Goal: Task Accomplishment & Management: Manage account settings

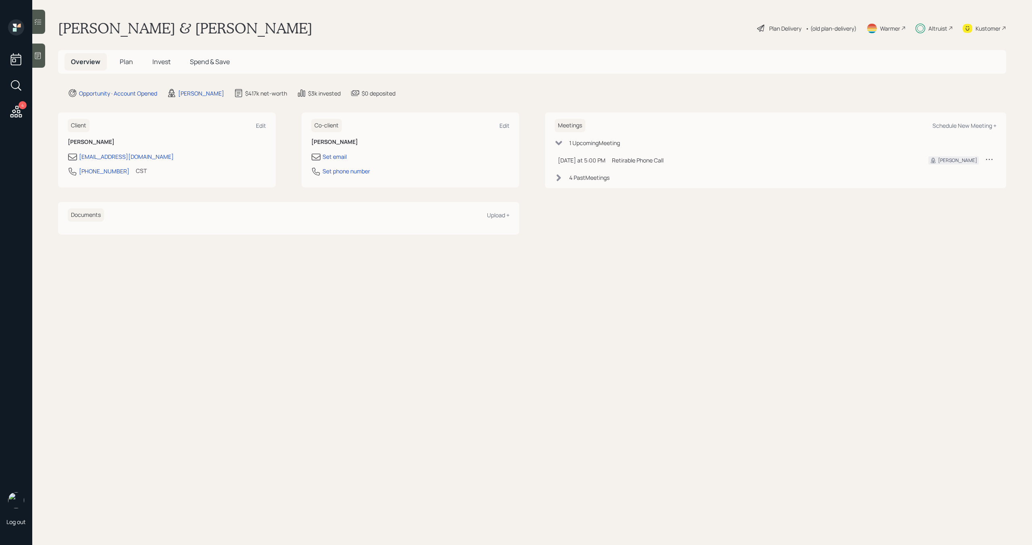
click at [129, 64] on span "Plan" at bounding box center [126, 61] width 13 height 9
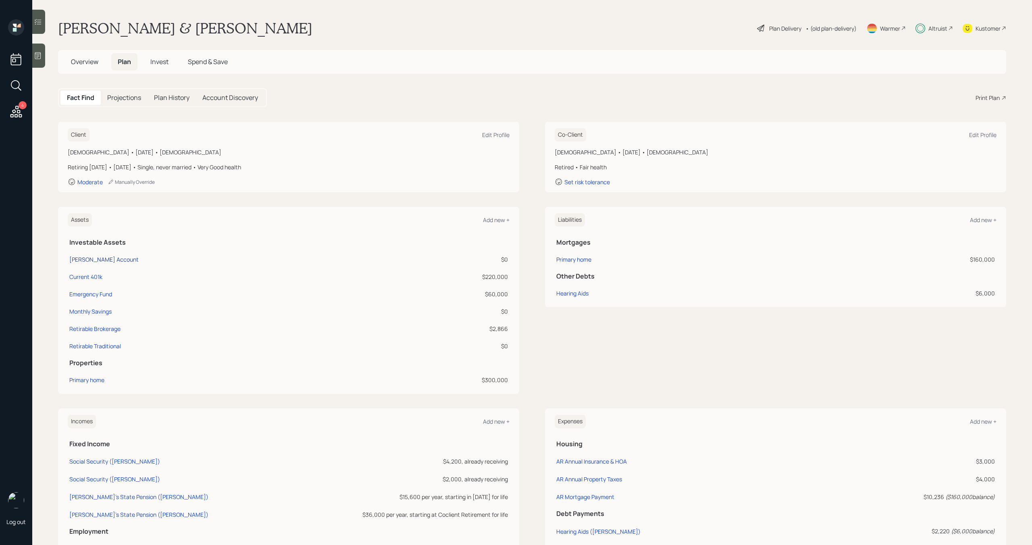
click at [111, 261] on div "Schwab Account" at bounding box center [103, 259] width 69 height 8
select select "taxable"
select select "balanced"
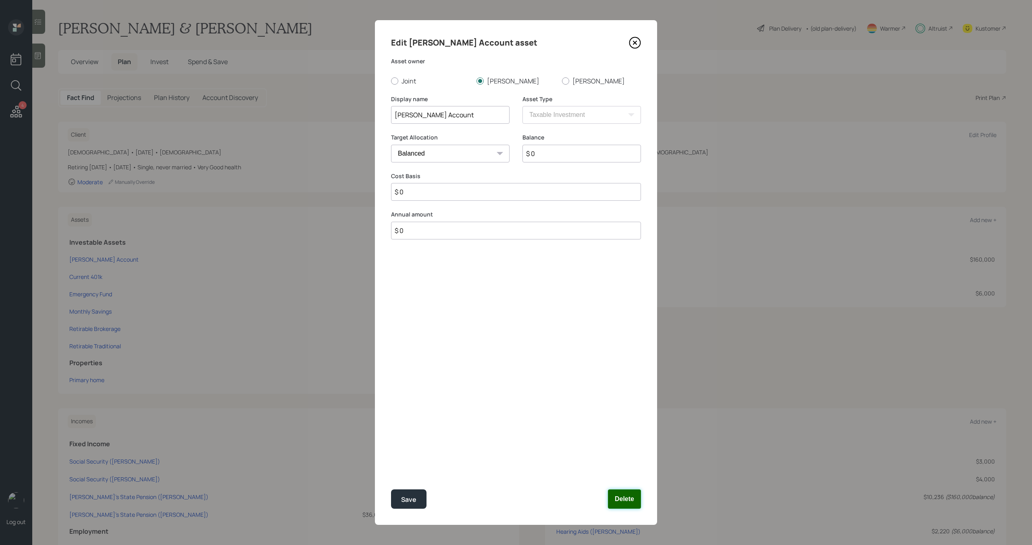
click at [616, 491] on button "Delete" at bounding box center [624, 498] width 33 height 19
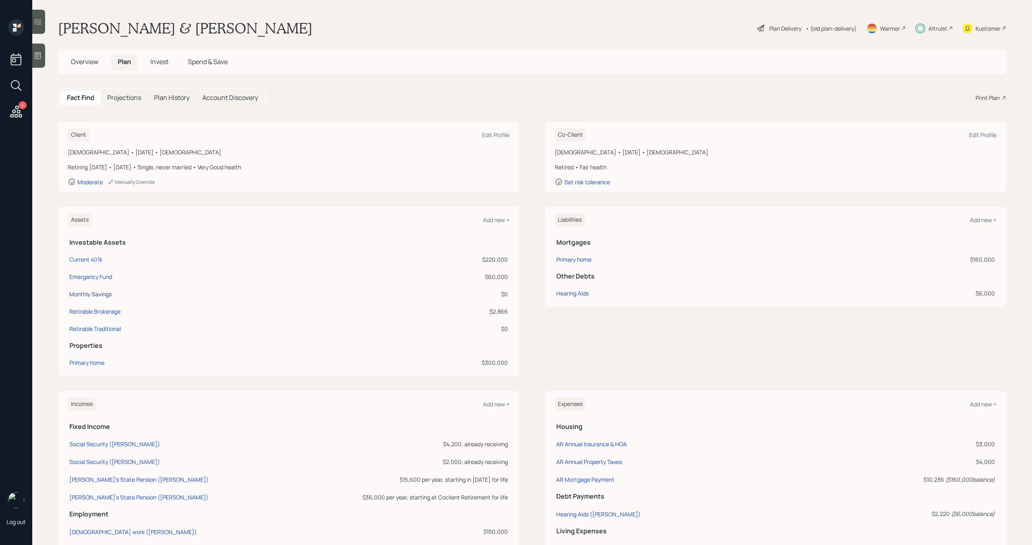
click at [108, 294] on div "Monthly Savings" at bounding box center [90, 294] width 42 height 8
select select "taxable"
select select "balanced"
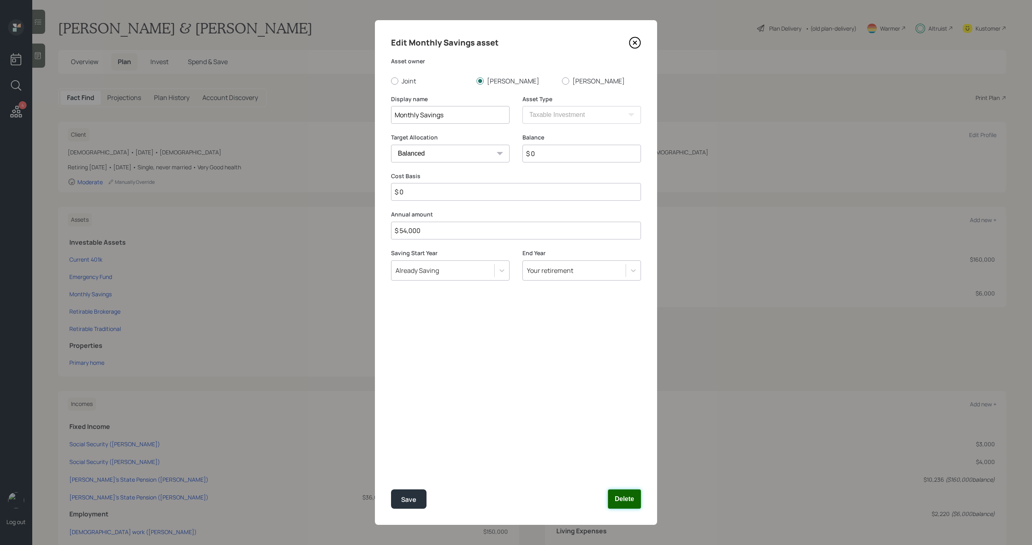
click at [618, 501] on button "Delete" at bounding box center [624, 498] width 33 height 19
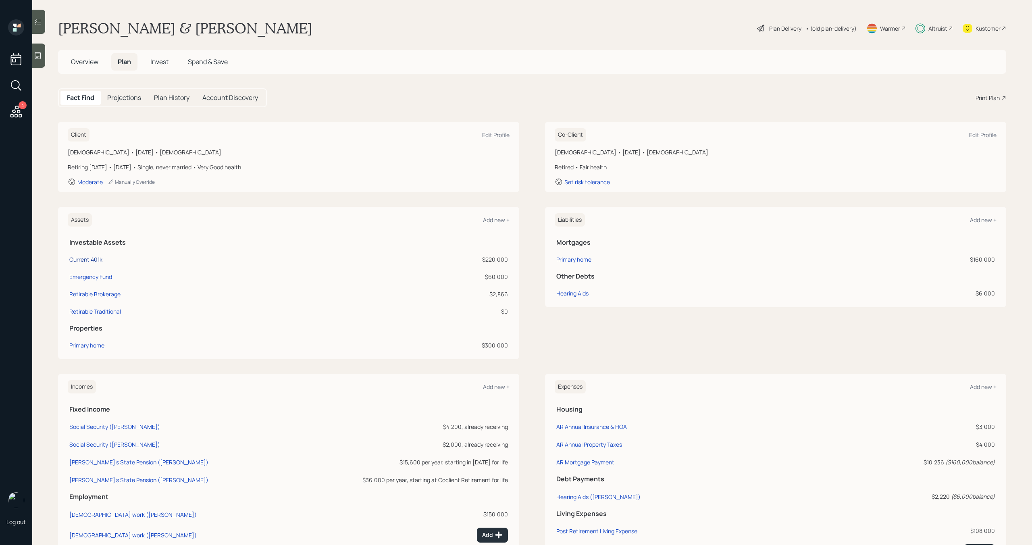
click at [98, 262] on div "Current 401k" at bounding box center [85, 259] width 33 height 8
select select "company_sponsored"
select select "balanced"
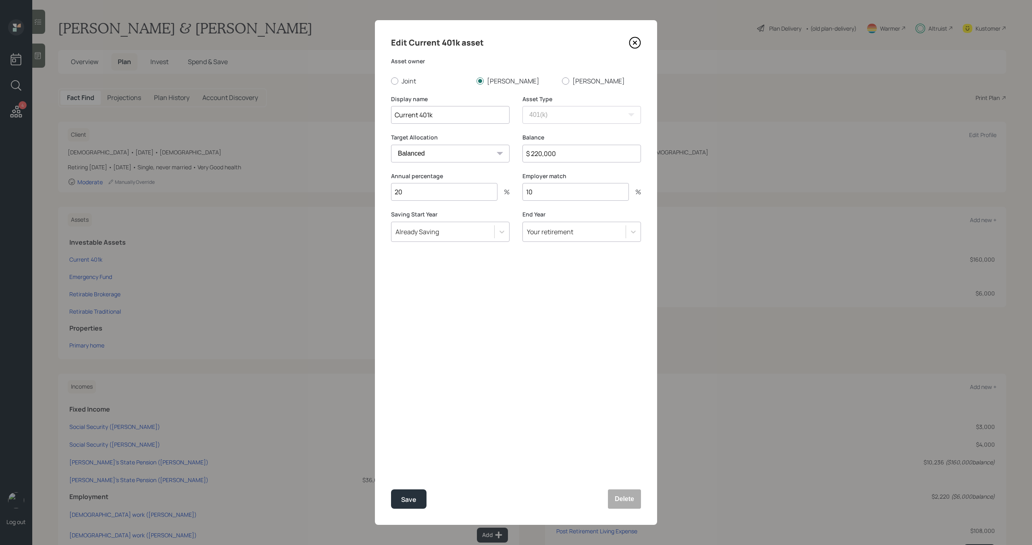
click at [546, 157] on input "$ 220,000" at bounding box center [581, 154] width 118 height 18
type input "$ 240,614"
click at [411, 497] on div "Save" at bounding box center [408, 499] width 15 height 11
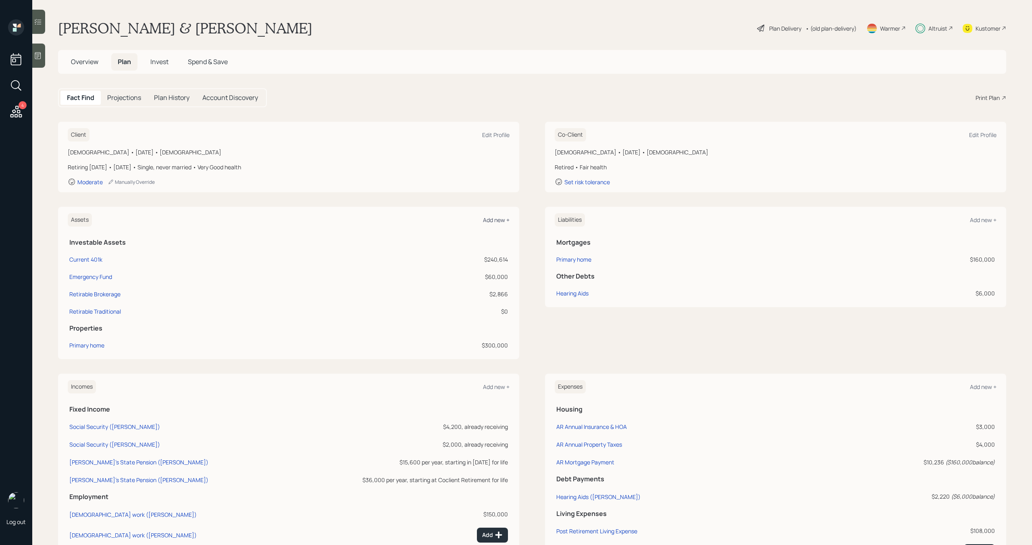
click at [497, 218] on div "Add new +" at bounding box center [496, 220] width 27 height 8
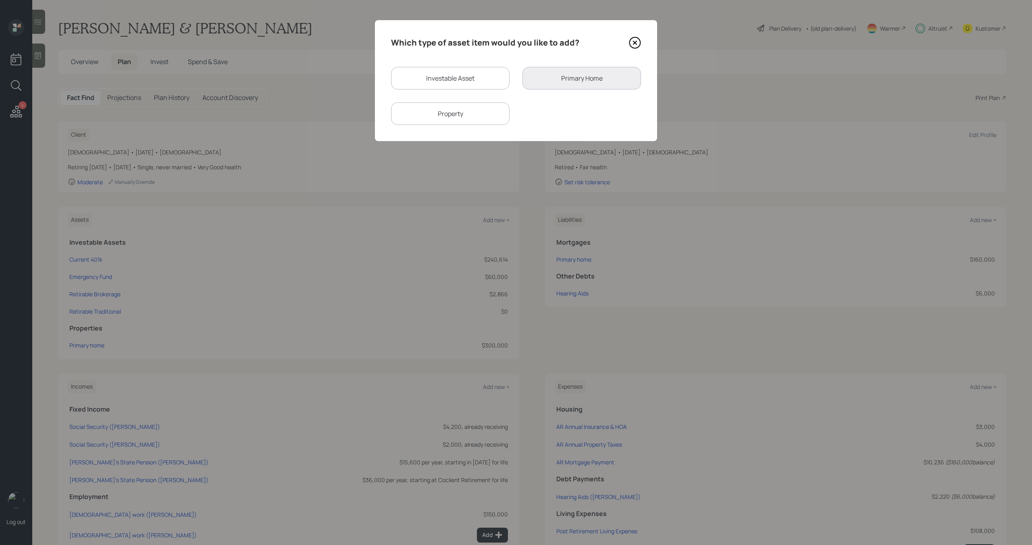
click at [448, 74] on div "Investable Asset" at bounding box center [450, 78] width 118 height 23
select select "taxable"
select select "balanced"
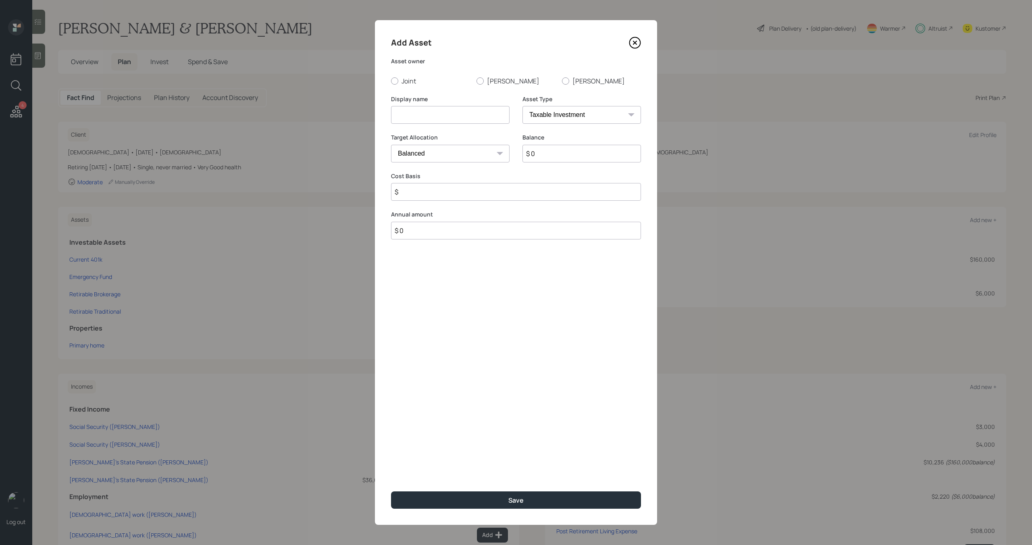
click at [569, 159] on input "$ 0" at bounding box center [581, 154] width 118 height 18
type input "$ 1,704"
click at [479, 113] on input at bounding box center [450, 115] width 118 height 18
type input "Suzanne's Fidelity"
click at [452, 195] on input "$" at bounding box center [516, 192] width 250 height 18
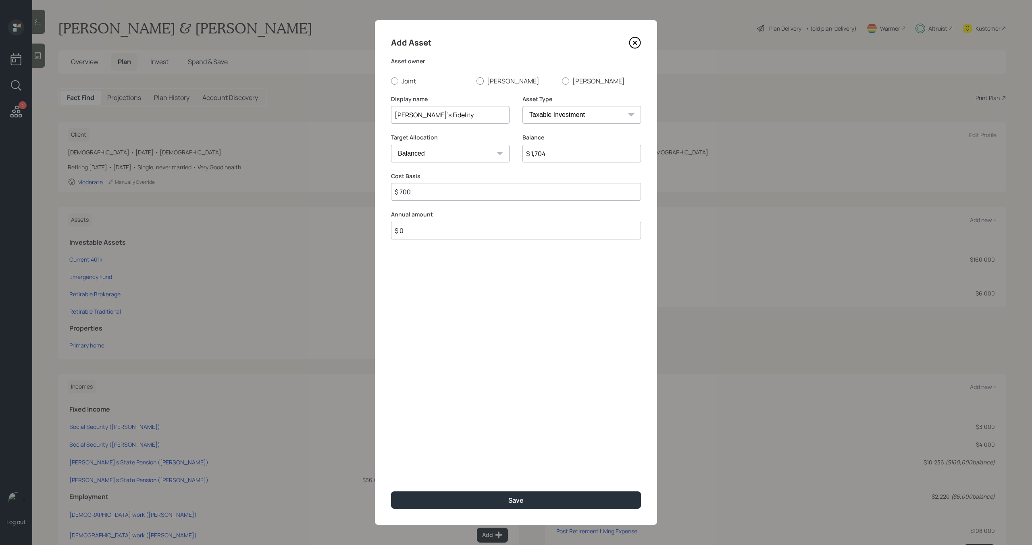
type input "$ 700"
click at [493, 81] on label "[PERSON_NAME]" at bounding box center [515, 81] width 79 height 9
click at [476, 81] on input "[PERSON_NAME]" at bounding box center [476, 81] width 0 height 0
radio input "true"
click at [527, 499] on button "Save" at bounding box center [516, 499] width 250 height 17
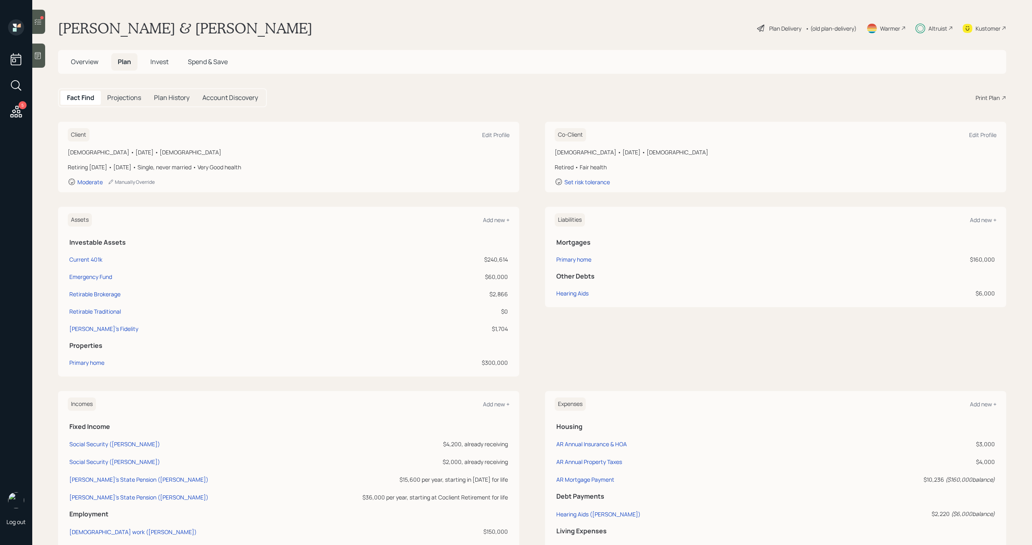
click at [168, 62] on span "Invest" at bounding box center [159, 61] width 18 height 9
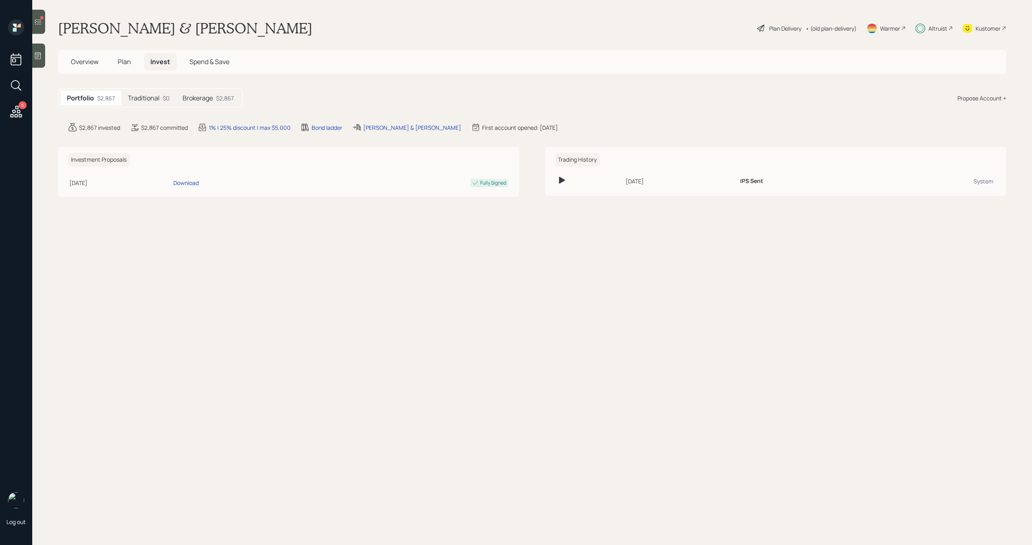
click at [139, 98] on h5 "Traditional" at bounding box center [144, 98] width 32 height 8
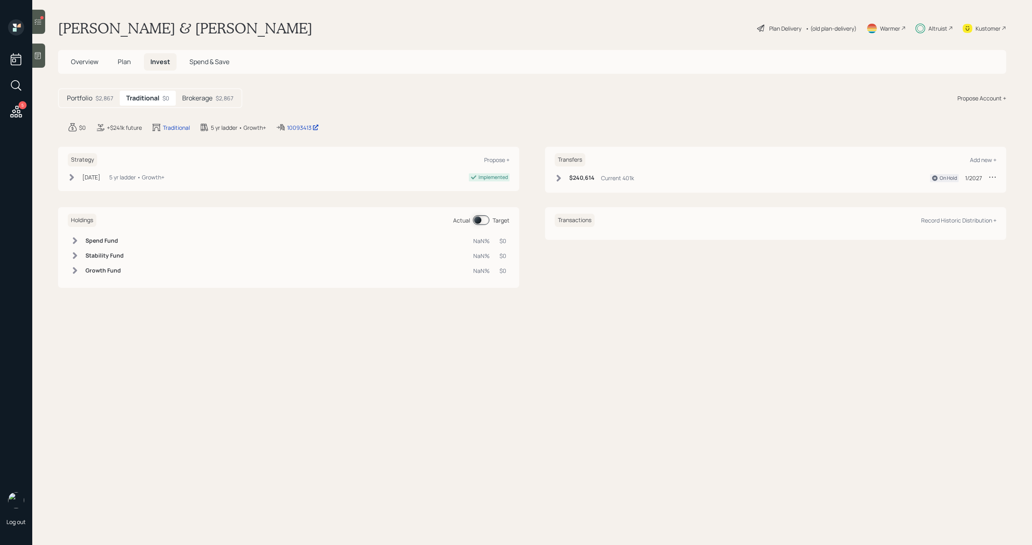
click at [206, 97] on h5 "Brokerage" at bounding box center [197, 98] width 30 height 8
click at [155, 98] on h5 "Traditional" at bounding box center [142, 98] width 32 height 8
click at [124, 60] on span "Plan" at bounding box center [124, 61] width 13 height 9
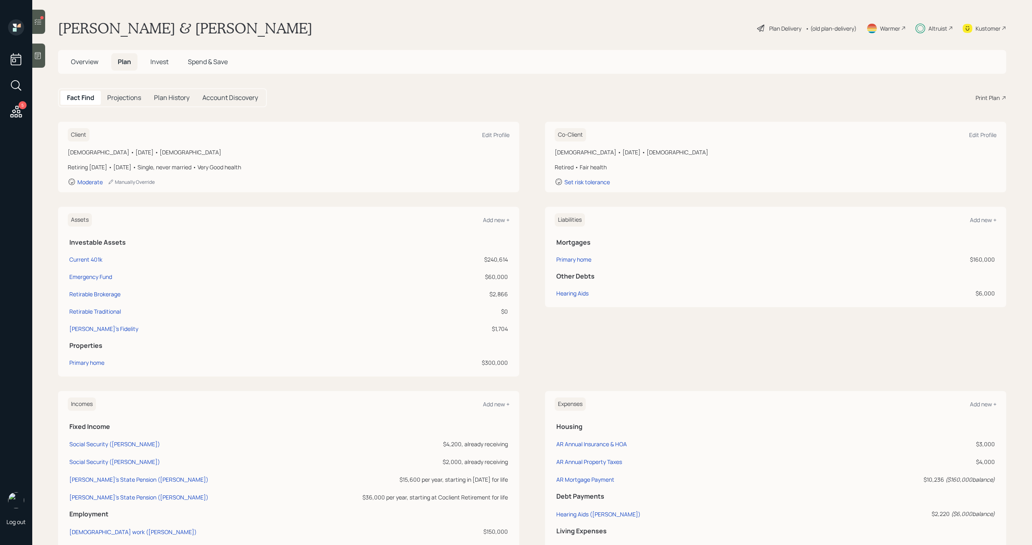
click at [769, 26] on div "Plan Delivery" at bounding box center [785, 28] width 32 height 8
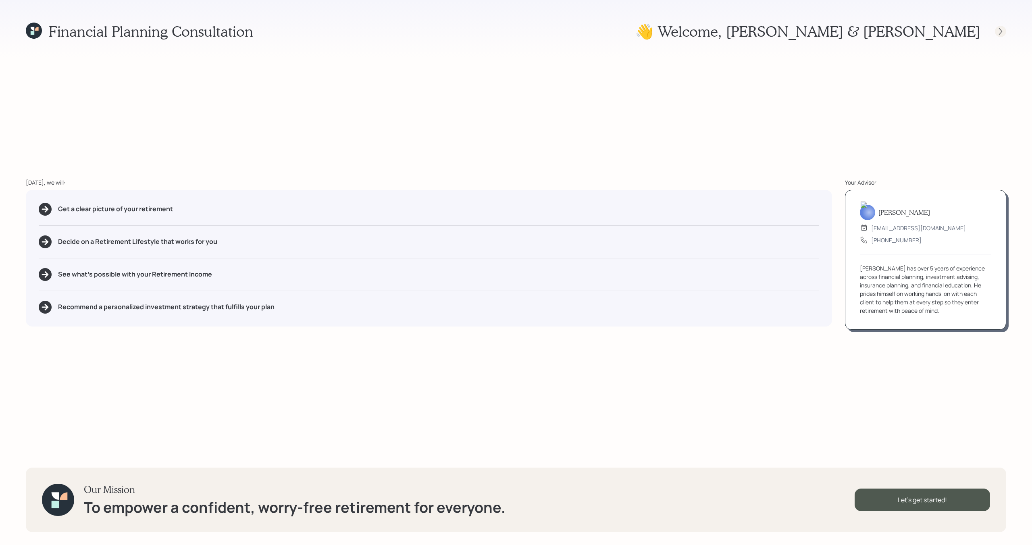
click at [998, 30] on icon at bounding box center [1000, 31] width 8 height 8
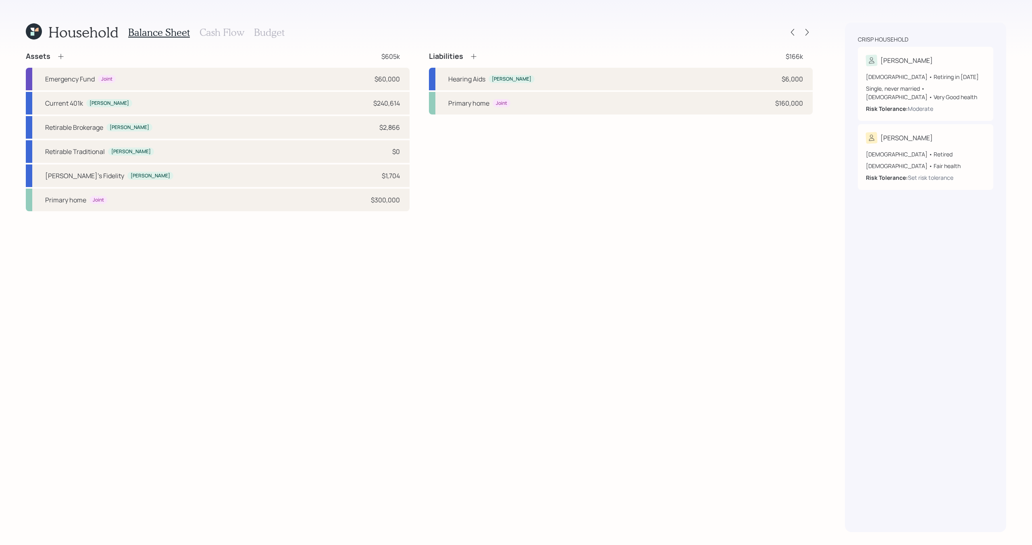
click at [810, 37] on div at bounding box center [800, 32] width 26 height 11
click at [807, 32] on icon at bounding box center [807, 32] width 8 height 8
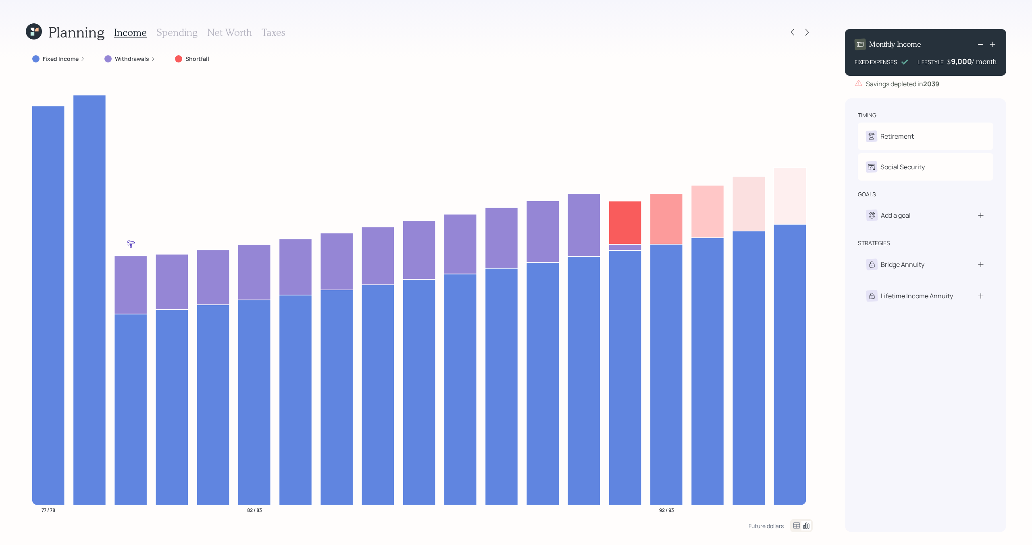
click at [36, 37] on icon at bounding box center [34, 31] width 16 height 16
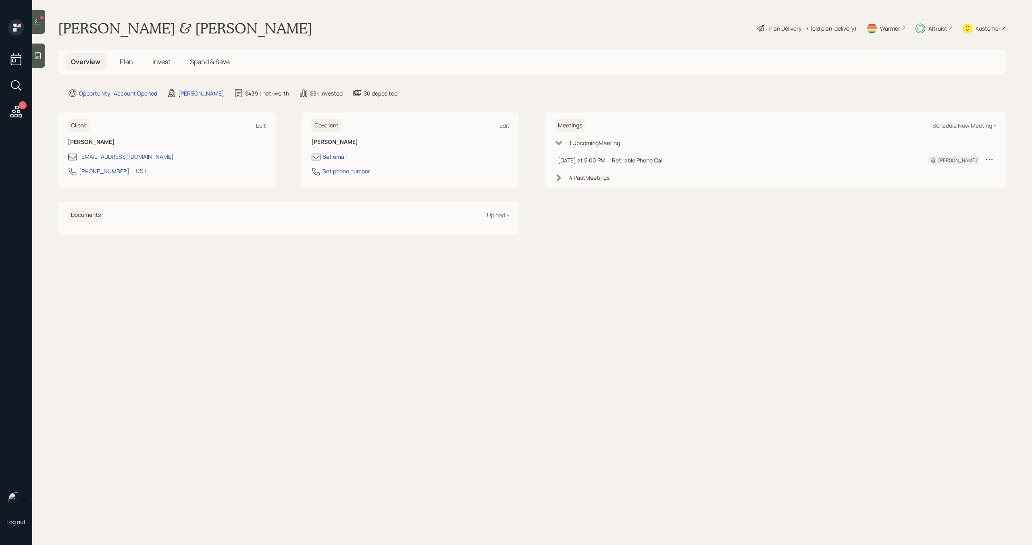
click at [121, 64] on span "Plan" at bounding box center [126, 61] width 13 height 9
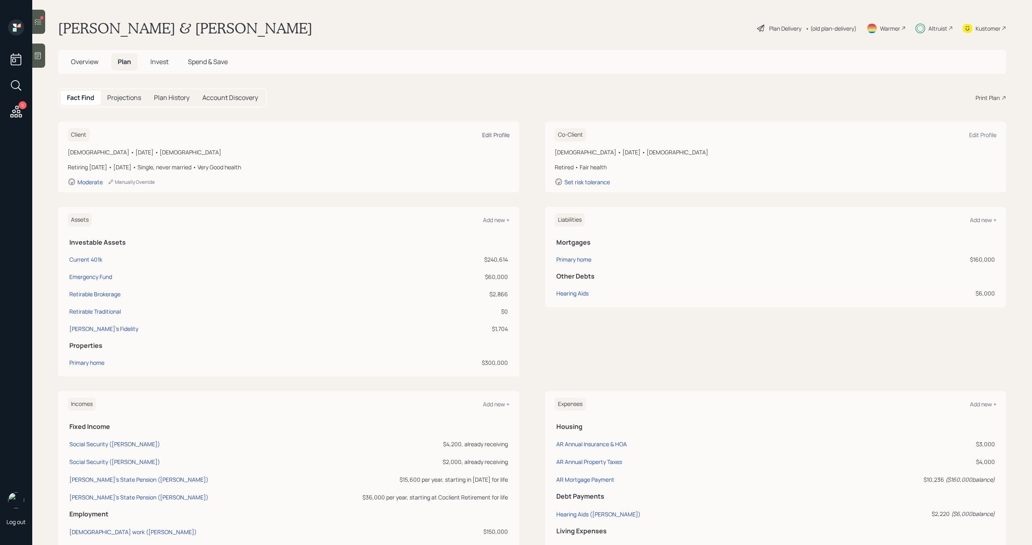
click at [486, 133] on div "Edit Profile" at bounding box center [495, 135] width 27 height 8
select select "female"
select select "very_good"
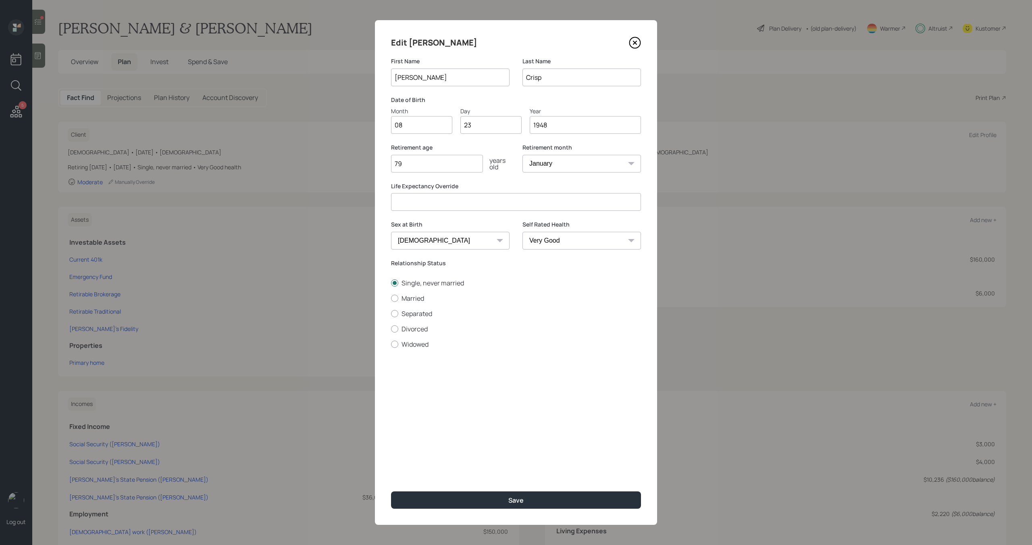
click at [448, 164] on input "79" at bounding box center [437, 164] width 92 height 18
type input "77"
click at [565, 153] on div "Retirement month January February March April May June July August September Oc…" at bounding box center [581, 157] width 118 height 29
click at [565, 167] on select "January February March April May June July August September October November De…" at bounding box center [581, 164] width 118 height 18
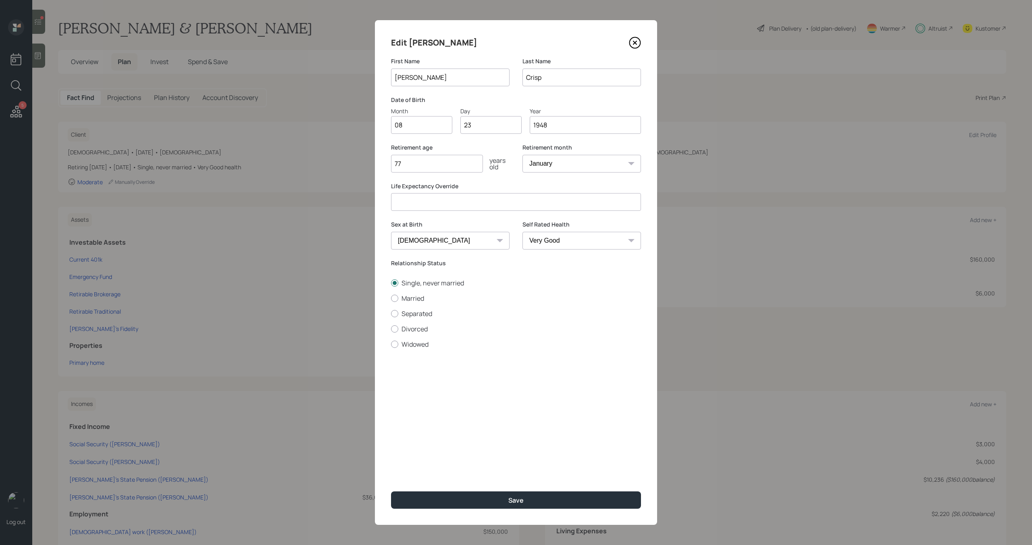
select select "7"
click at [522, 155] on select "January February March April May June July August September October November De…" at bounding box center [581, 164] width 118 height 18
click at [510, 491] on button "Save" at bounding box center [516, 499] width 250 height 17
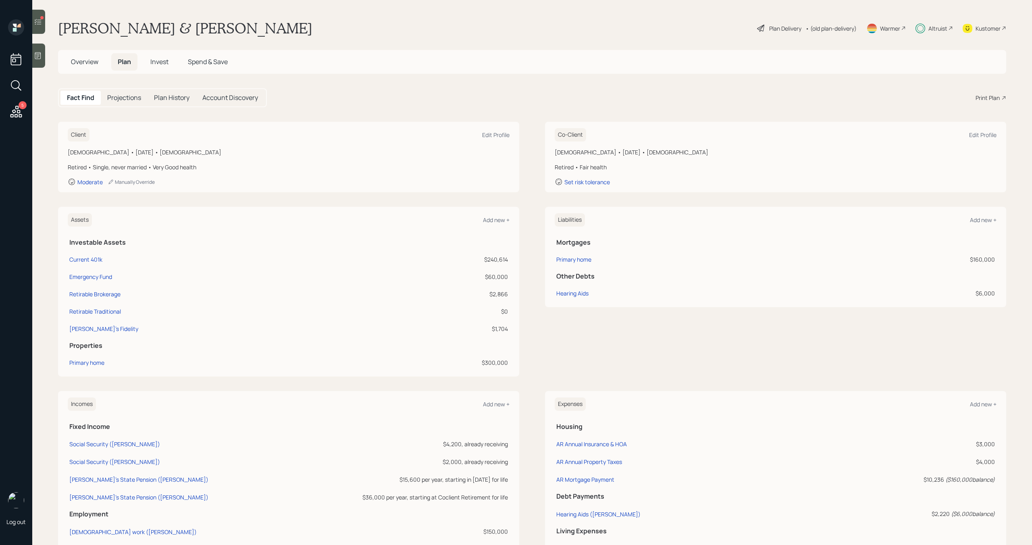
click at [781, 29] on div "Plan Delivery" at bounding box center [785, 28] width 32 height 8
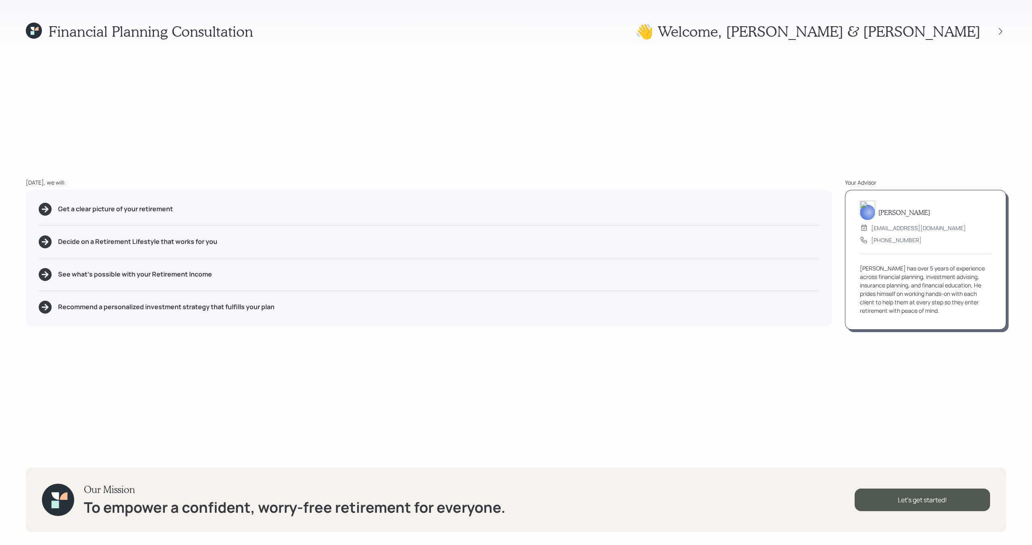
click at [993, 31] on div at bounding box center [993, 31] width 26 height 11
click at [995, 31] on div at bounding box center [1000, 31] width 11 height 11
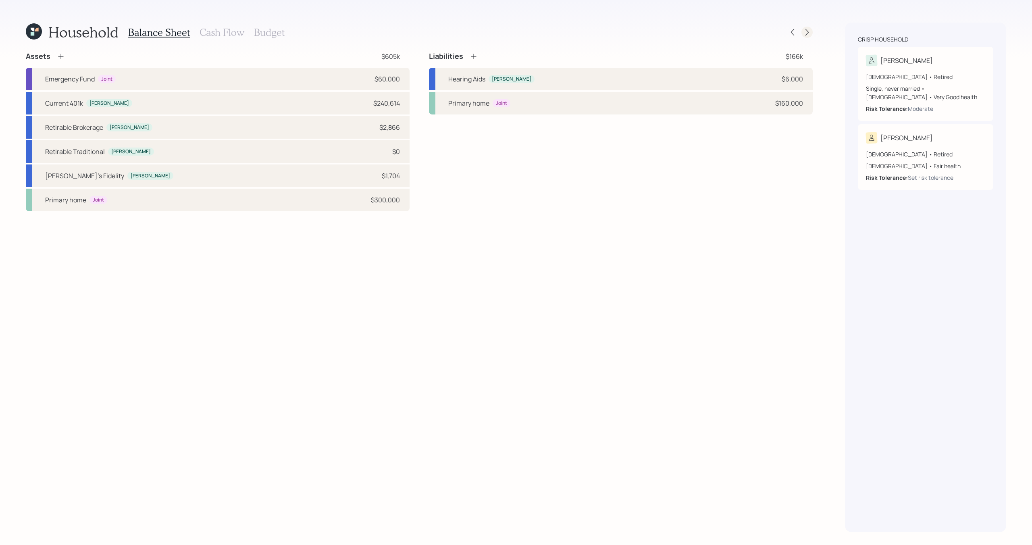
click at [811, 33] on div at bounding box center [806, 32] width 11 height 11
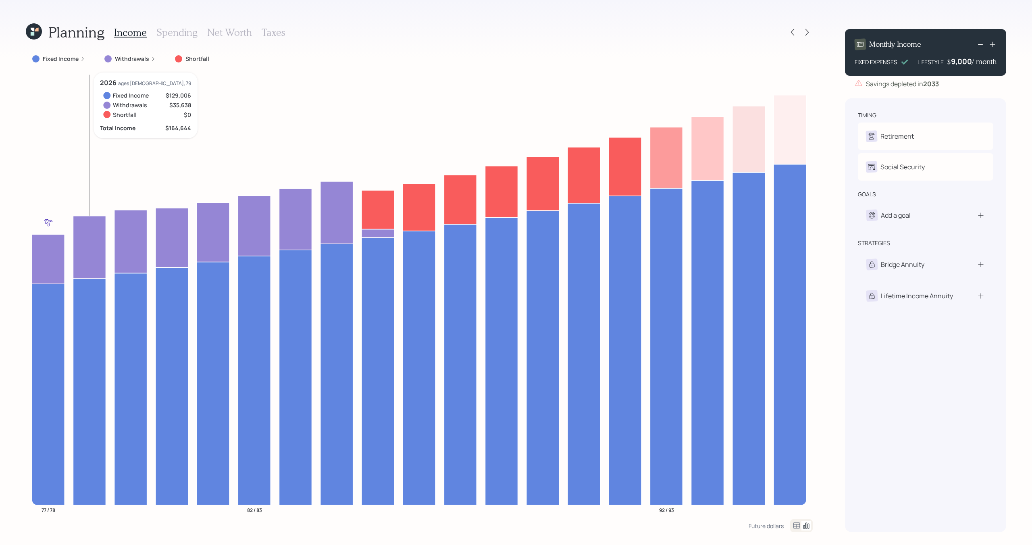
click at [91, 254] on icon at bounding box center [89, 247] width 33 height 62
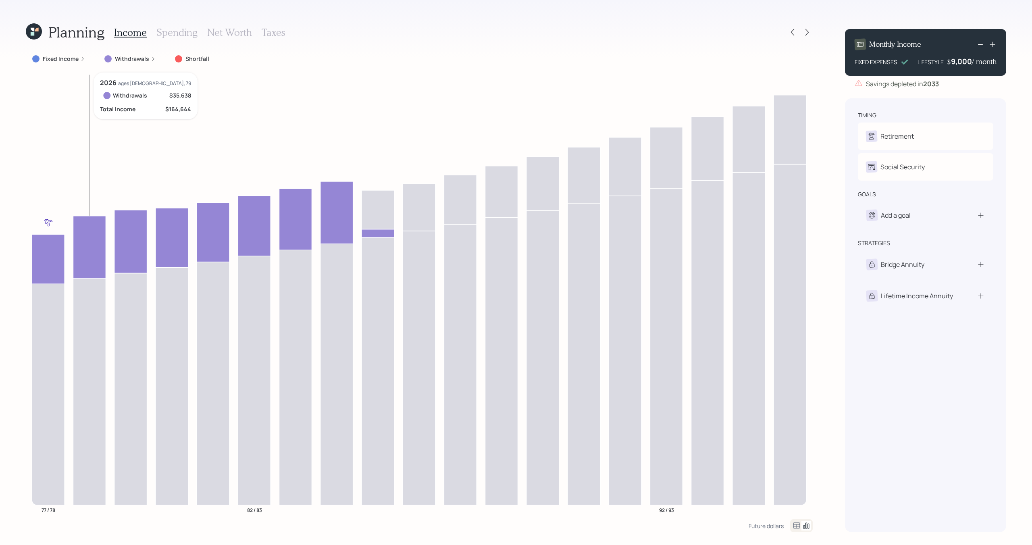
click at [91, 254] on icon at bounding box center [89, 247] width 33 height 62
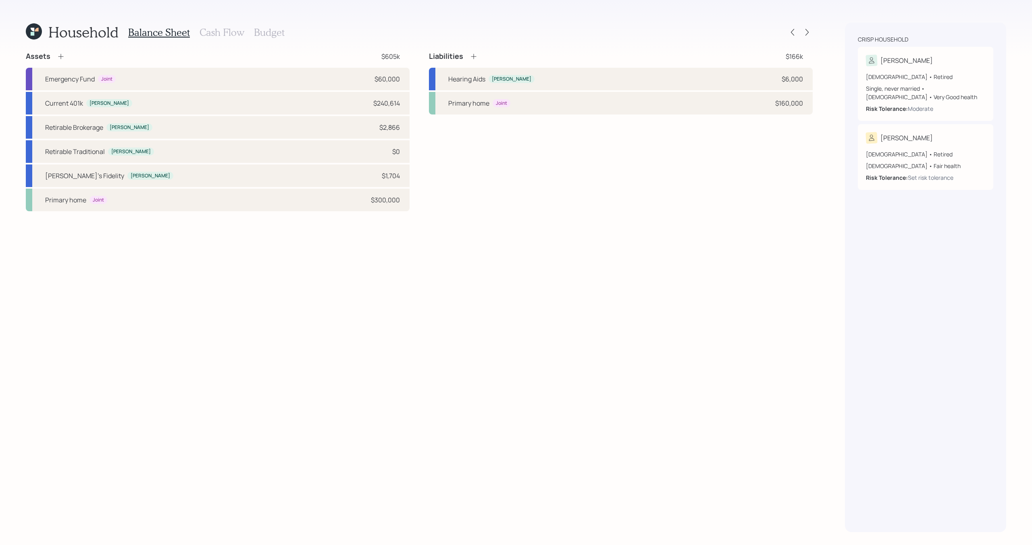
click at [271, 34] on h3 "Budget" at bounding box center [269, 33] width 31 height 12
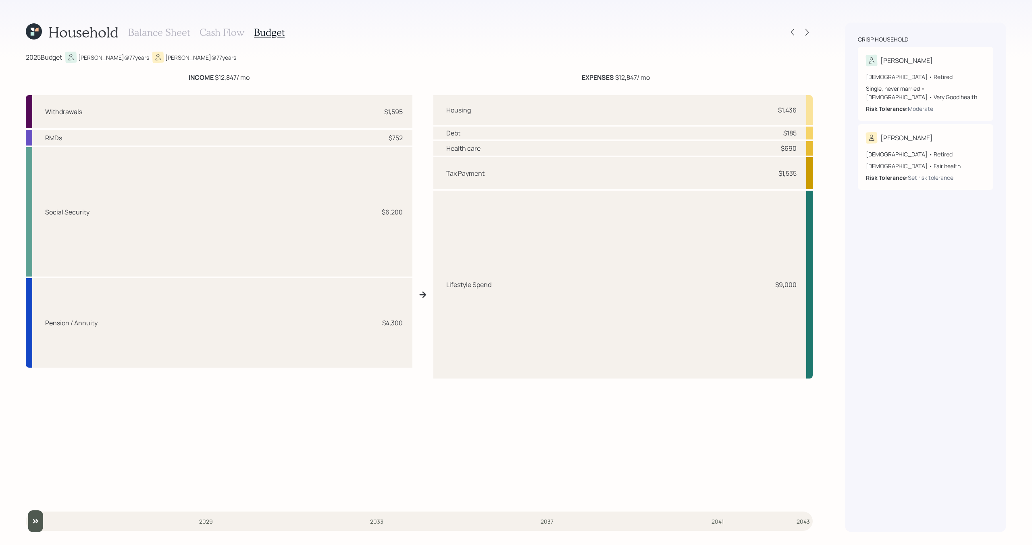
click at [227, 35] on h3 "Cash Flow" at bounding box center [222, 33] width 45 height 12
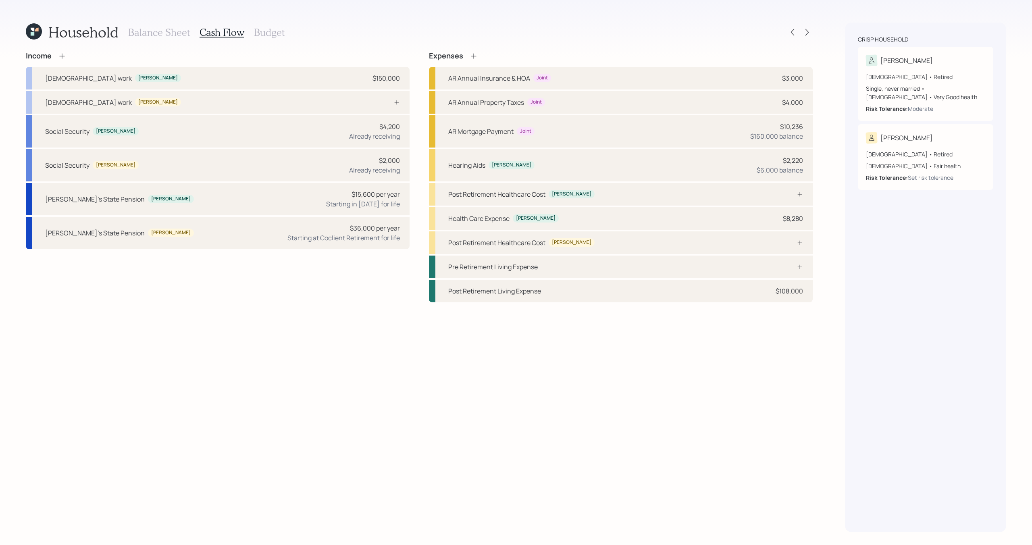
click at [268, 37] on h3 "Budget" at bounding box center [269, 33] width 31 height 12
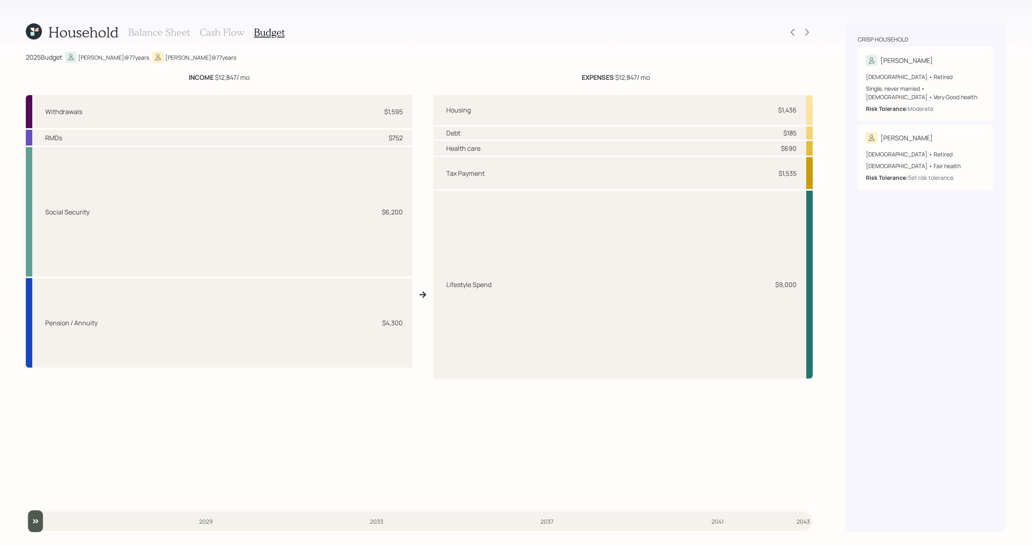
click at [41, 520] on input "slider" at bounding box center [419, 521] width 787 height 22
click at [40, 523] on input "slider" at bounding box center [419, 521] width 787 height 22
drag, startPoint x: 40, startPoint y: 523, endPoint x: 60, endPoint y: 523, distance: 20.6
click at [60, 523] on input "slider" at bounding box center [419, 521] width 787 height 22
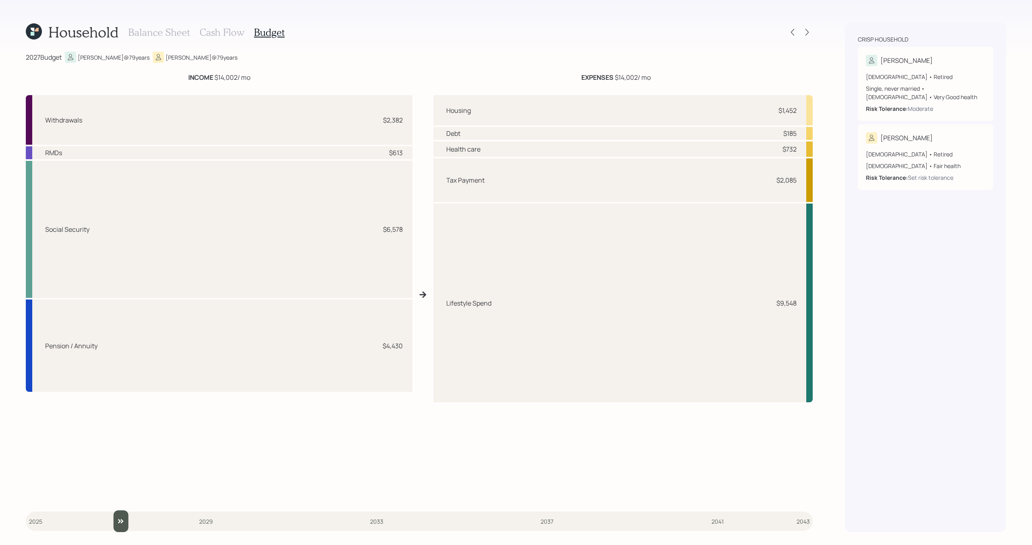
drag, startPoint x: 79, startPoint y: 525, endPoint x: 109, endPoint y: 525, distance: 29.8
click at [109, 525] on input "slider" at bounding box center [419, 521] width 787 height 22
drag, startPoint x: 119, startPoint y: 524, endPoint x: 89, endPoint y: 521, distance: 30.8
click at [89, 521] on input "slider" at bounding box center [419, 521] width 787 height 22
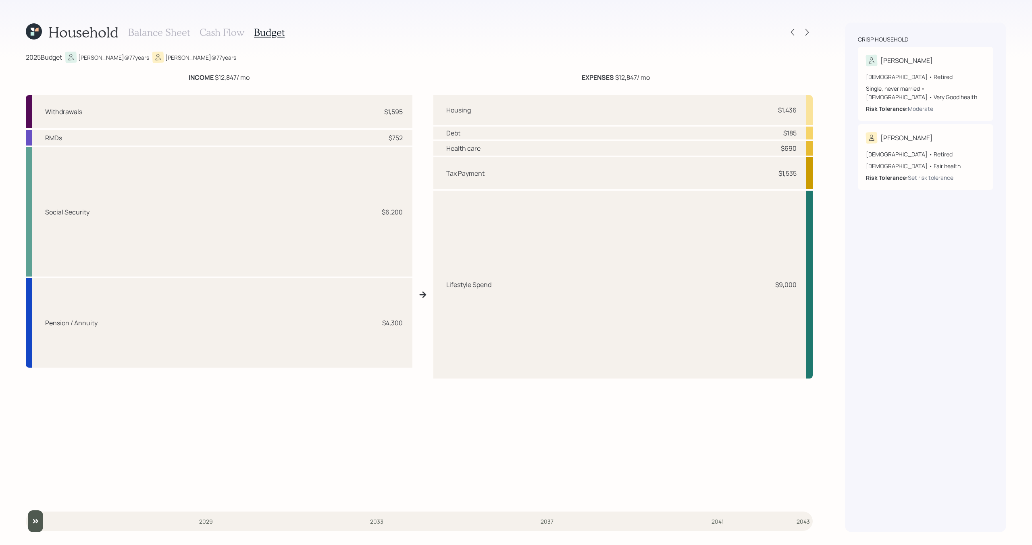
drag, startPoint x: 80, startPoint y: 522, endPoint x: 0, endPoint y: 514, distance: 80.1
type input "2025"
click at [26, 514] on input "slider" at bounding box center [419, 521] width 787 height 22
click at [222, 31] on h3 "Cash Flow" at bounding box center [222, 33] width 45 height 12
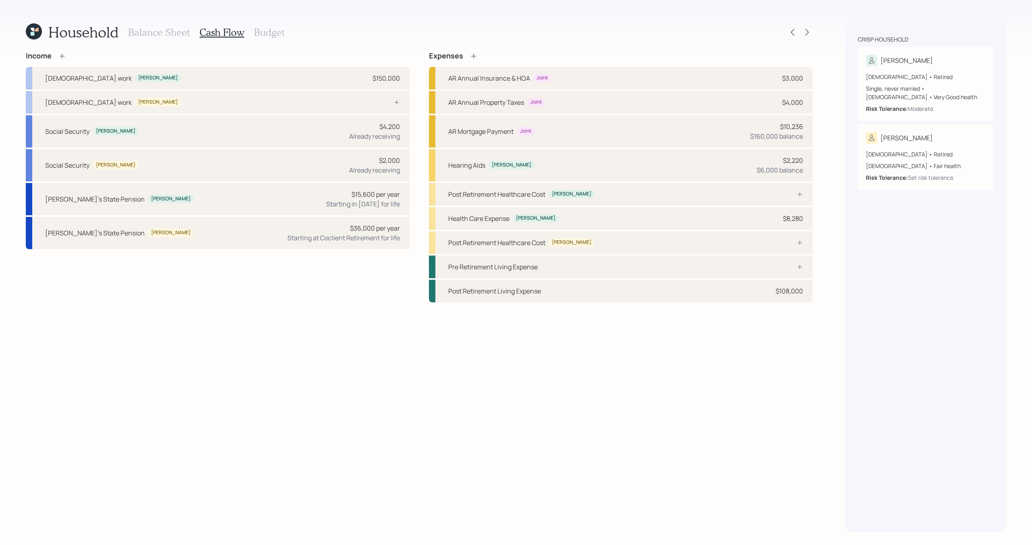
click at [147, 33] on h3 "Balance Sheet" at bounding box center [159, 33] width 62 height 12
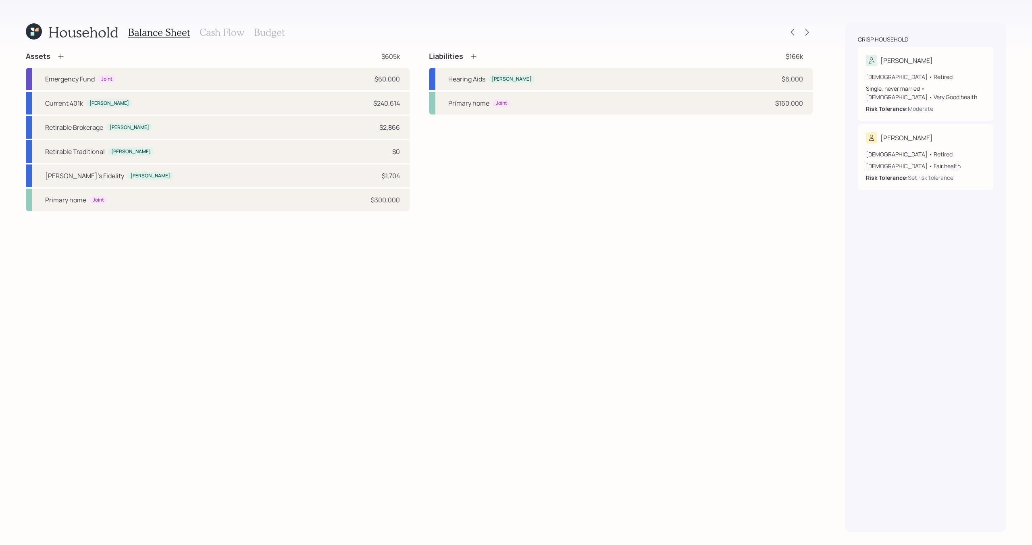
click at [63, 54] on icon at bounding box center [61, 56] width 8 height 8
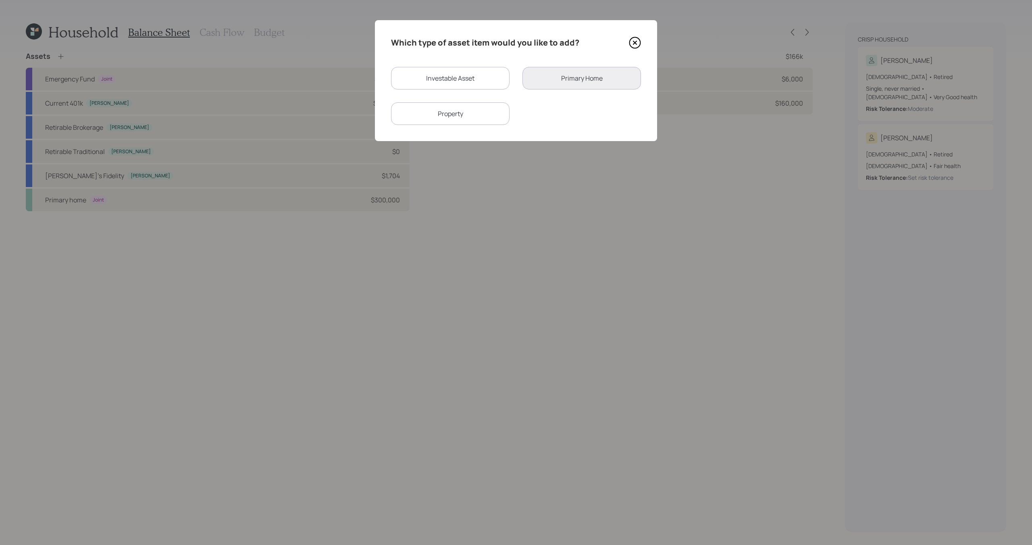
click at [635, 44] on icon at bounding box center [634, 42] width 3 height 3
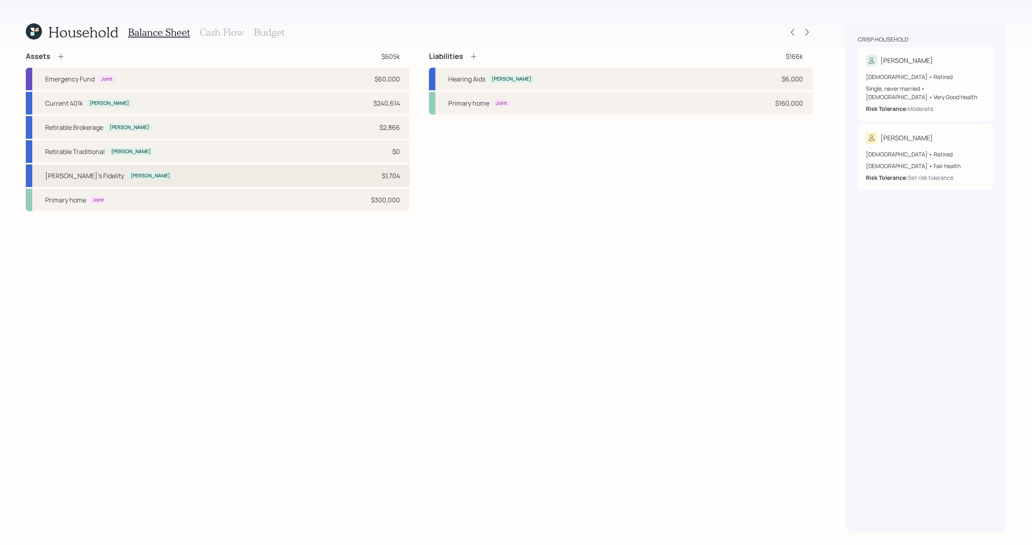
click at [216, 176] on div "Suzanne's Fidelity Suzanne $1,704" at bounding box center [218, 175] width 384 height 23
select select "taxable"
select select "balanced"
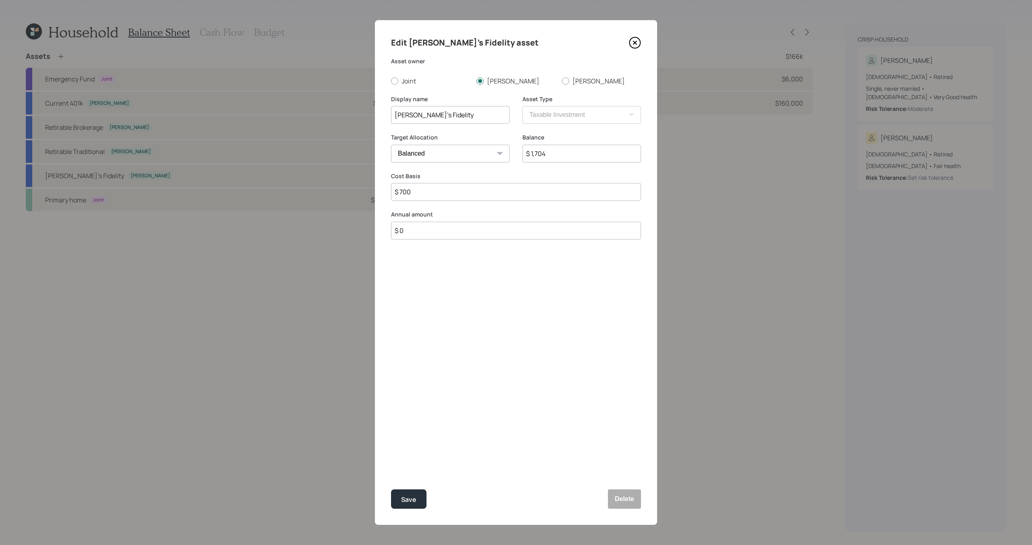
click at [449, 114] on input "Suzanne's Fidelity" at bounding box center [450, 115] width 118 height 18
type input "Suzanne's Fidelity Brokerage"
click at [411, 494] on div "Save" at bounding box center [408, 499] width 15 height 11
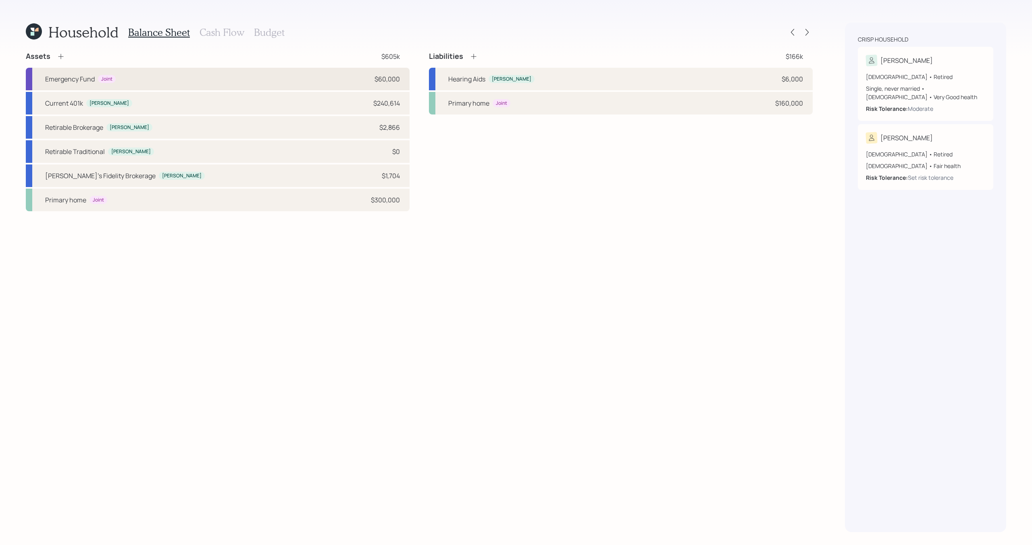
click at [73, 78] on div "Emergency Fund" at bounding box center [70, 79] width 50 height 10
select select "emergency_fund"
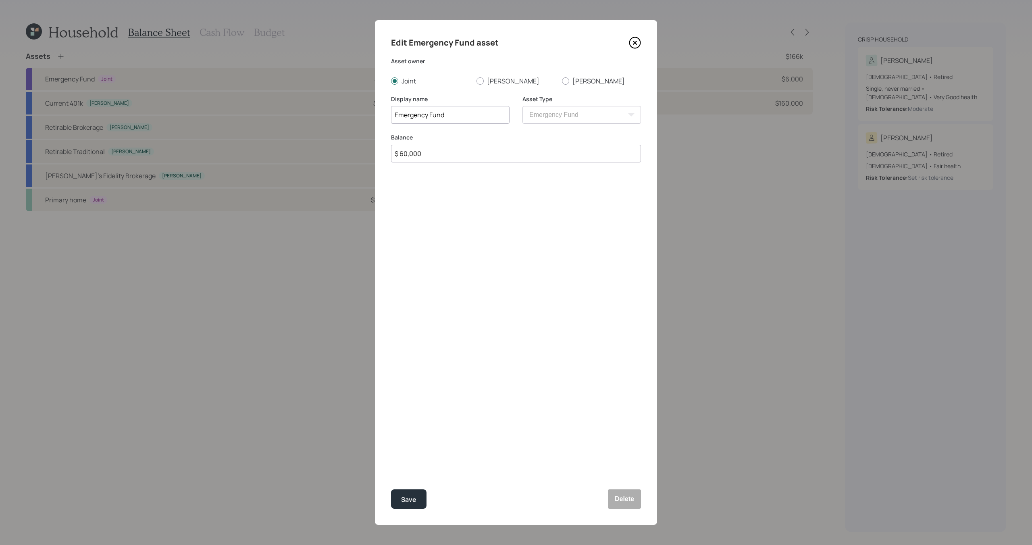
click at [636, 43] on icon at bounding box center [635, 43] width 12 height 12
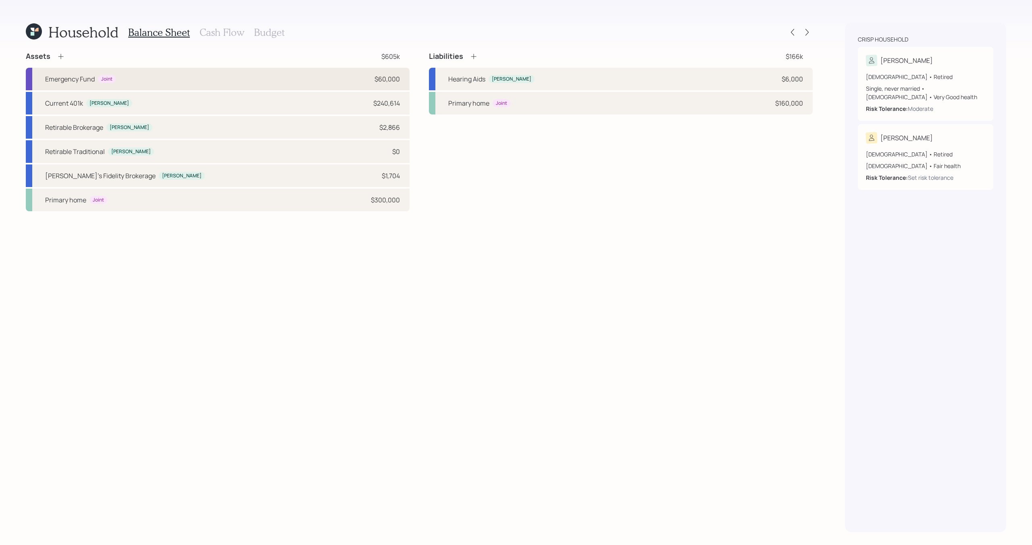
click at [222, 77] on div "Emergency Fund Joint $60,000" at bounding box center [218, 79] width 384 height 23
select select "emergency_fund"
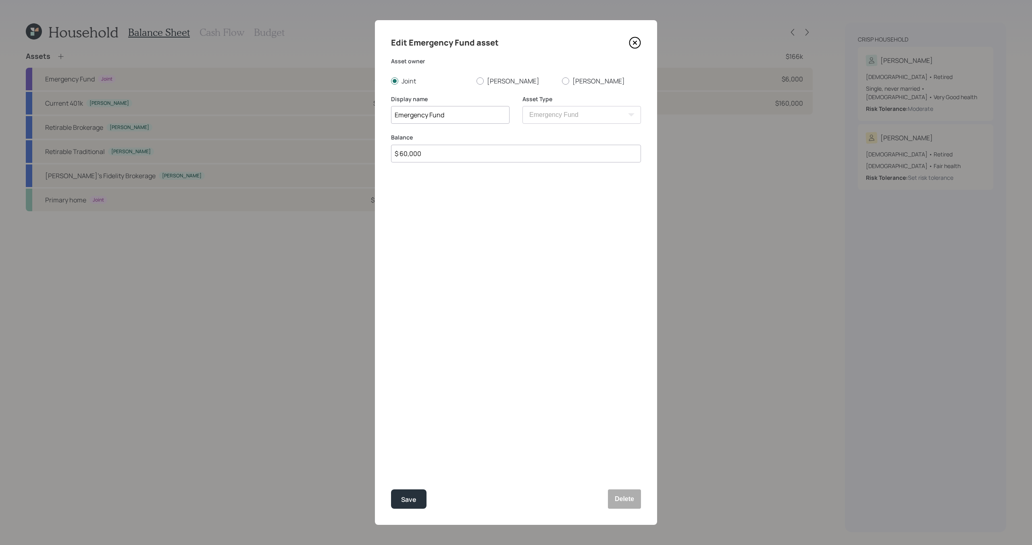
click at [441, 152] on input "$ 60,000" at bounding box center [516, 154] width 250 height 18
type input "$ 40,000"
click at [413, 501] on div "Save" at bounding box center [408, 499] width 15 height 11
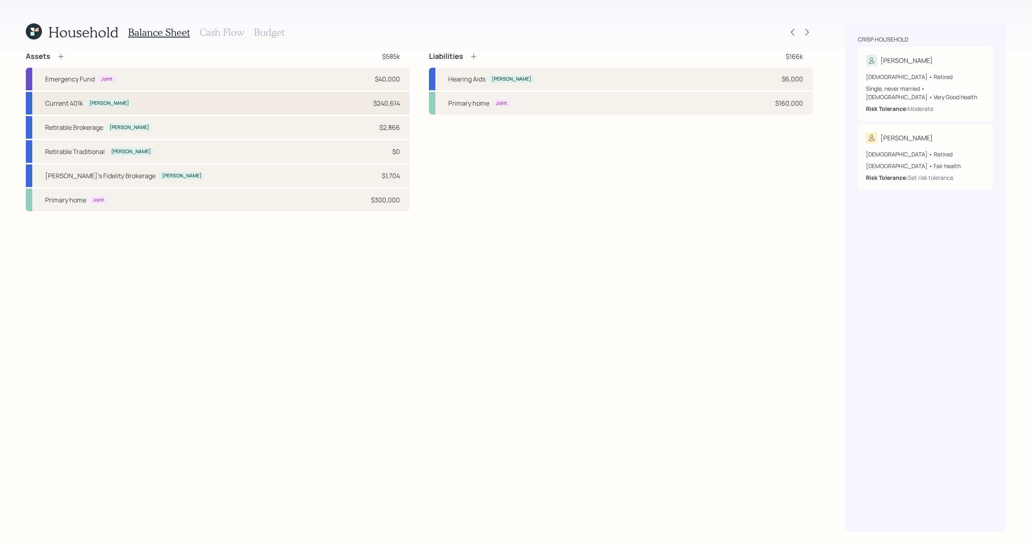
click at [146, 102] on div "Current 401k Suzanne $240,614" at bounding box center [218, 103] width 384 height 23
select select "company_sponsored"
select select "balanced"
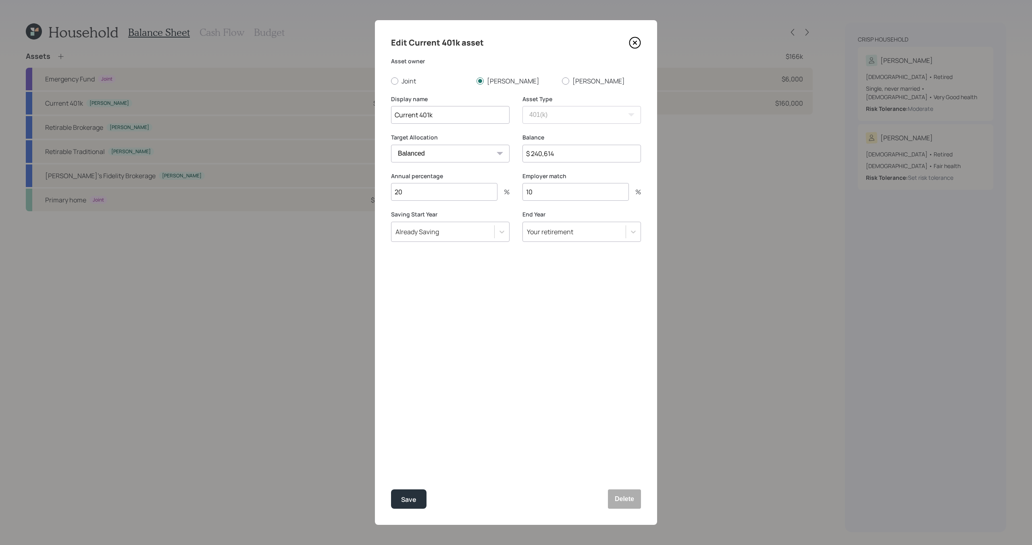
drag, startPoint x: 418, startPoint y: 117, endPoint x: 364, endPoint y: 115, distance: 53.2
click at [366, 116] on div "Edit Current 401k asset Asset owner Joint Suzanne Jim Display name Current 401k…" at bounding box center [516, 272] width 1032 height 545
type input "Former 401k"
click at [402, 497] on div "Save" at bounding box center [408, 499] width 15 height 11
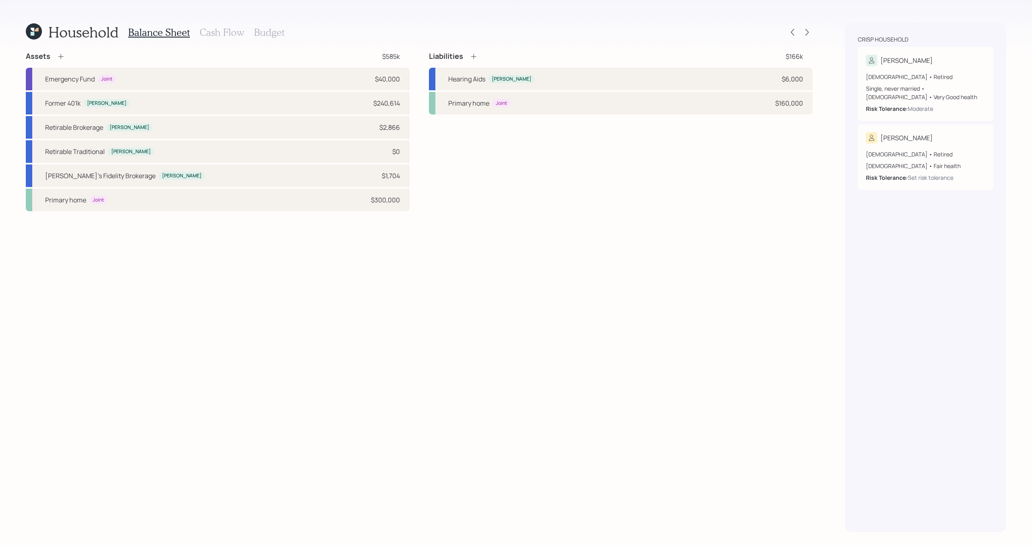
click at [59, 57] on icon at bounding box center [61, 56] width 8 height 8
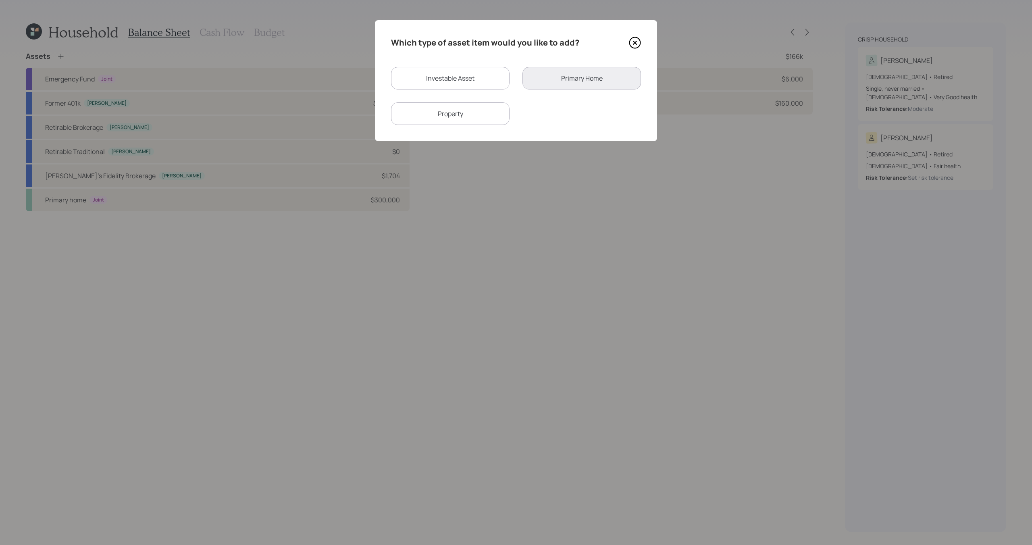
click at [422, 73] on div "Investable Asset" at bounding box center [450, 78] width 118 height 23
select select "taxable"
select select "balanced"
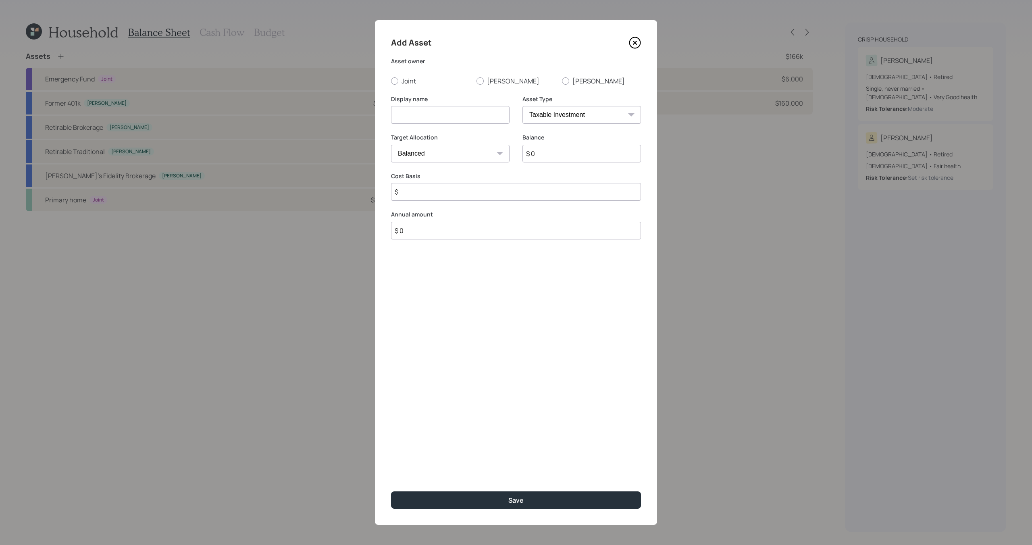
click at [412, 85] on div "Add Asset Asset owner Joint Suzanne Jim Display name Asset Type SEP IRA IRA Rot…" at bounding box center [516, 272] width 282 height 505
click at [520, 77] on label "[PERSON_NAME]" at bounding box center [515, 81] width 79 height 9
click at [476, 81] on input "[PERSON_NAME]" at bounding box center [476, 81] width 0 height 0
radio input "true"
click at [462, 109] on input at bounding box center [450, 115] width 118 height 18
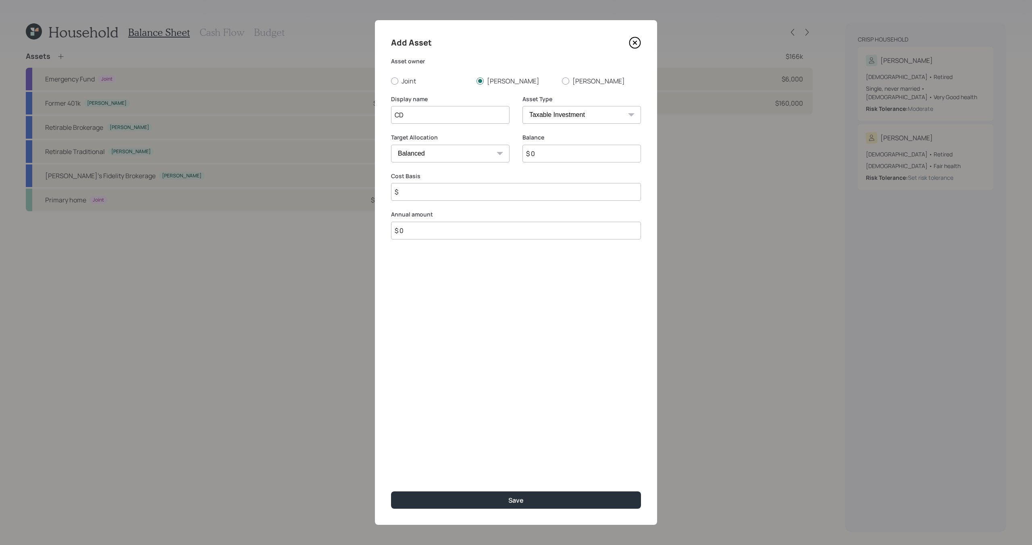
type input "CD"
click at [609, 154] on input "$ 0" at bounding box center [581, 154] width 118 height 18
type input "$ 25,000"
click at [500, 196] on input "$" at bounding box center [516, 192] width 250 height 18
type input "$ 25,000"
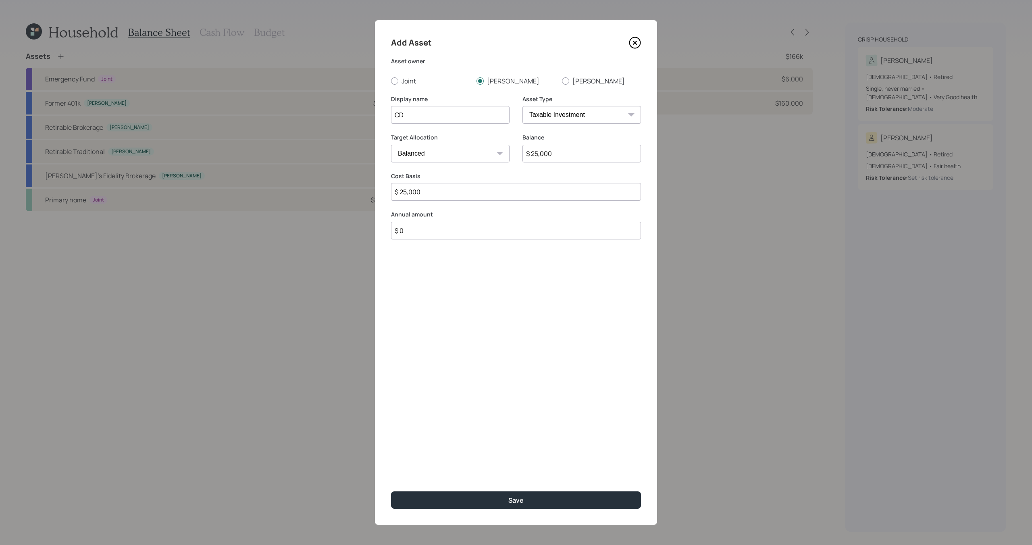
click at [443, 117] on input "CD" at bounding box center [450, 115] width 118 height 18
type input "CD - Maturing January 2026"
click at [462, 497] on button "Save" at bounding box center [516, 499] width 250 height 17
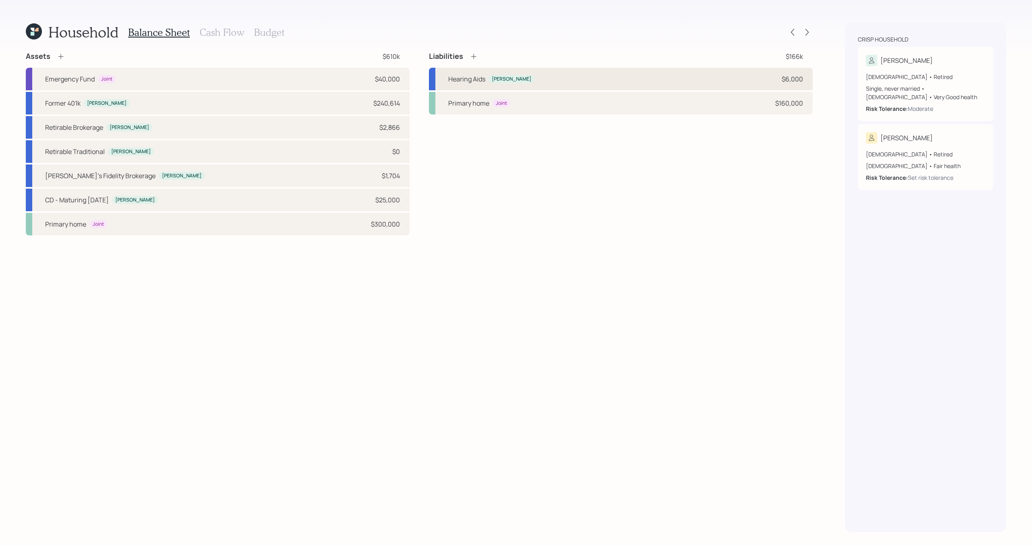
click at [598, 78] on div "Hearing Aids Suzanne $6,000" at bounding box center [621, 79] width 384 height 23
select select "medical"
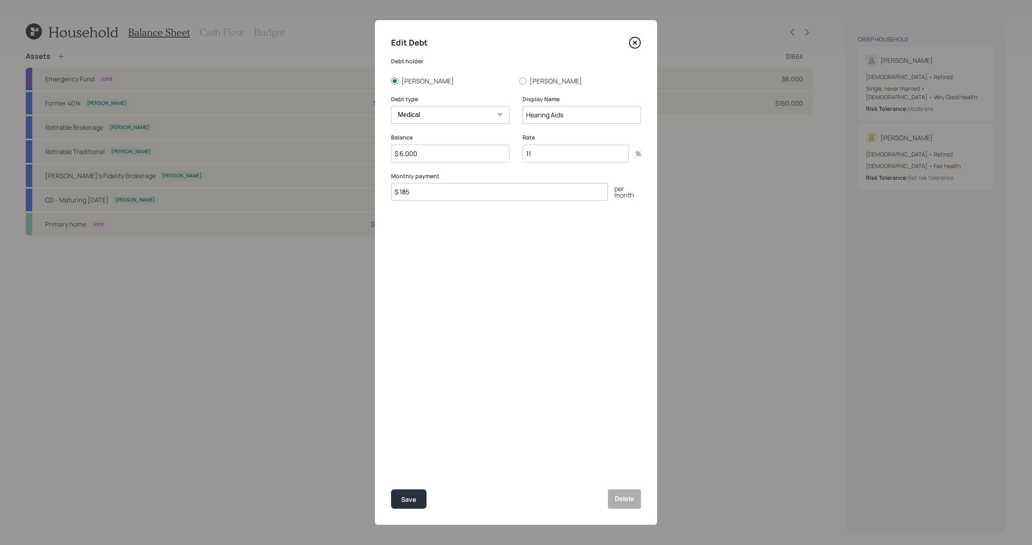
click at [428, 154] on input "$ 6,000" at bounding box center [450, 154] width 118 height 18
click at [415, 499] on div "Save" at bounding box center [408, 499] width 15 height 11
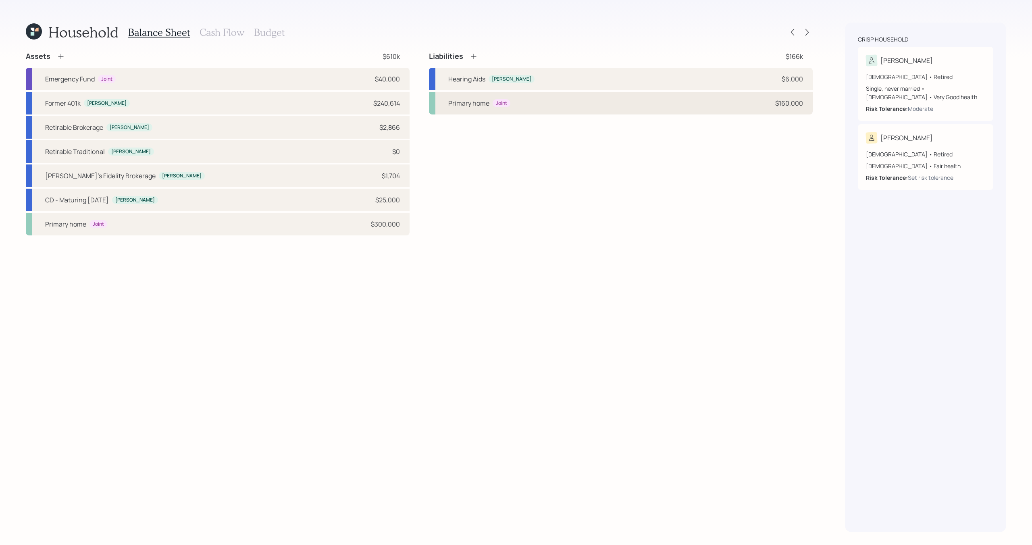
click at [599, 109] on div "Primary home Joint $160,000" at bounding box center [621, 103] width 384 height 23
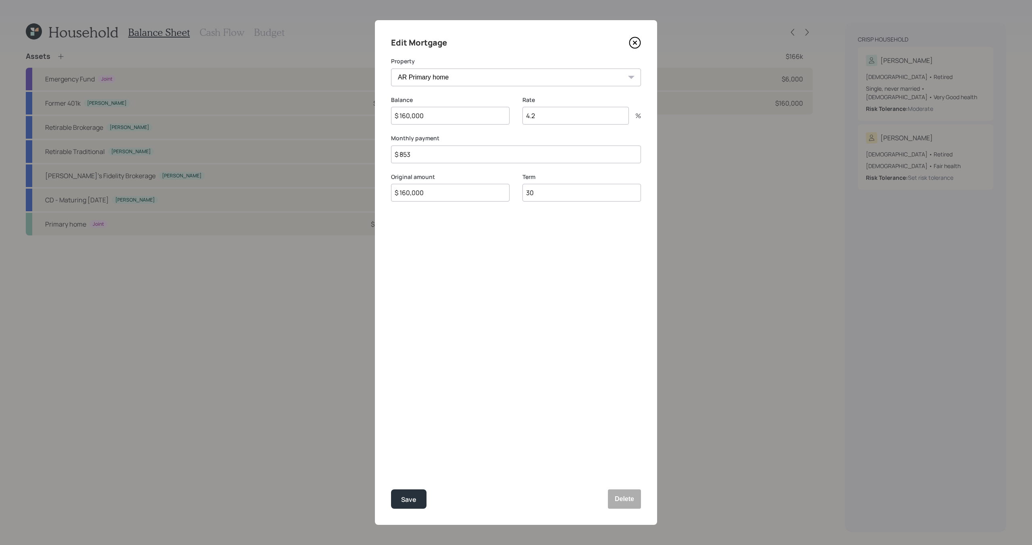
click at [453, 119] on input "$ 160,000" at bounding box center [450, 116] width 118 height 18
type input "$ 150,000"
click at [450, 192] on input "$ 160,000" at bounding box center [450, 193] width 118 height 18
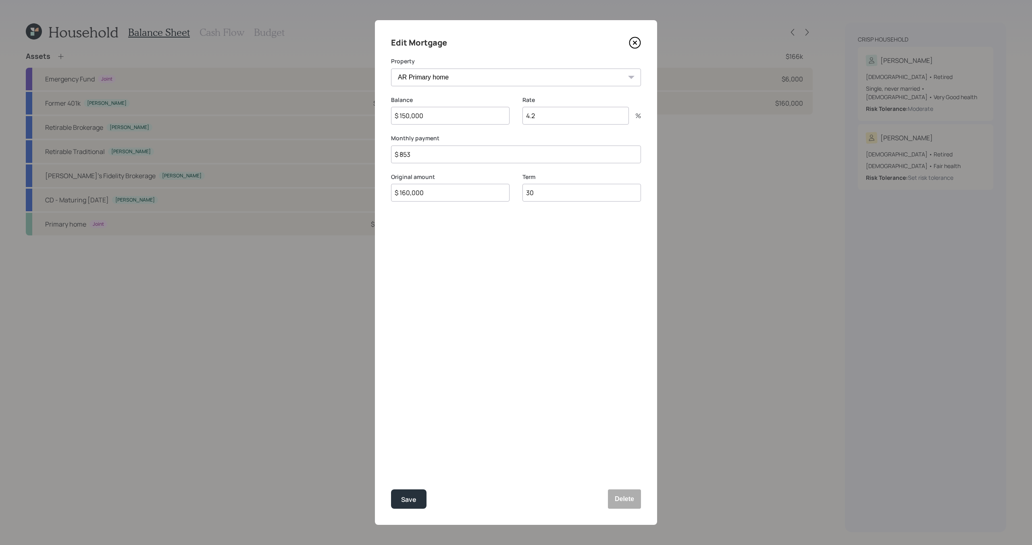
click at [450, 192] on input "$ 160,000" at bounding box center [450, 193] width 118 height 18
type input "$ 150,000"
click at [417, 488] on div "Edit Mortgage Property AR Primary home Balance $ 150,000 Rate 4.2 % Monthly pay…" at bounding box center [516, 272] width 282 height 505
click at [417, 493] on button "Save" at bounding box center [408, 498] width 35 height 19
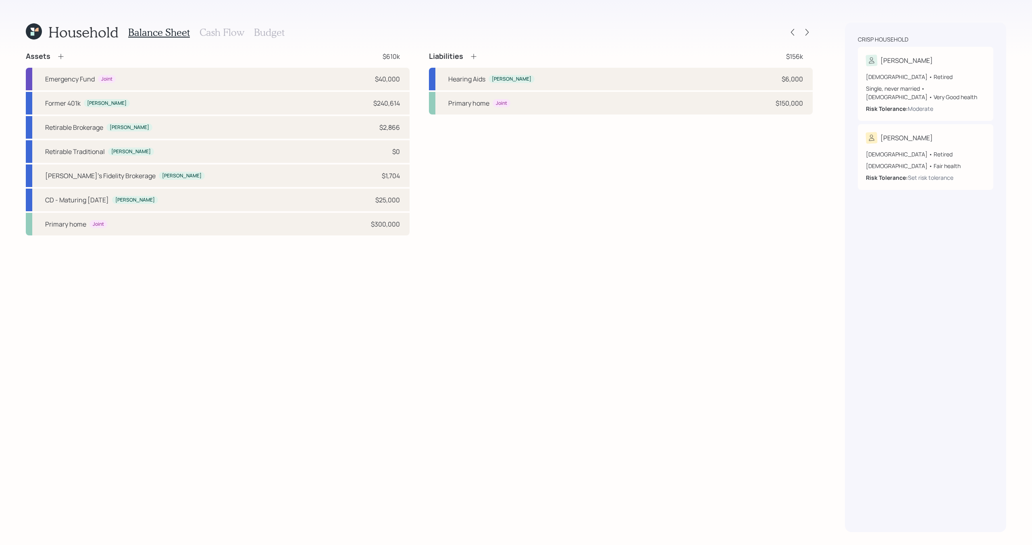
click at [215, 35] on h3 "Cash Flow" at bounding box center [222, 33] width 45 height 12
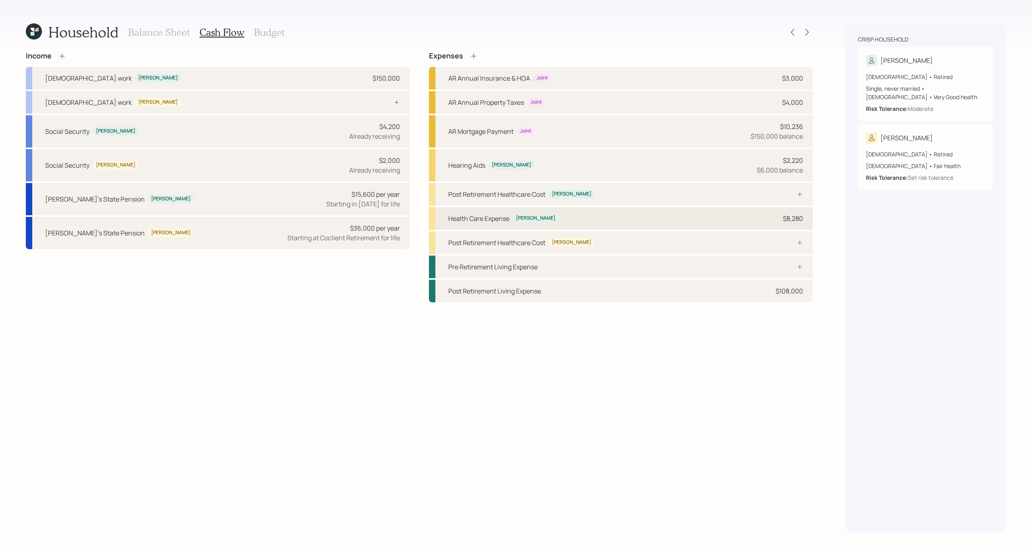
click at [593, 214] on div "Health Care Expense Suzanne $8,280" at bounding box center [621, 218] width 384 height 23
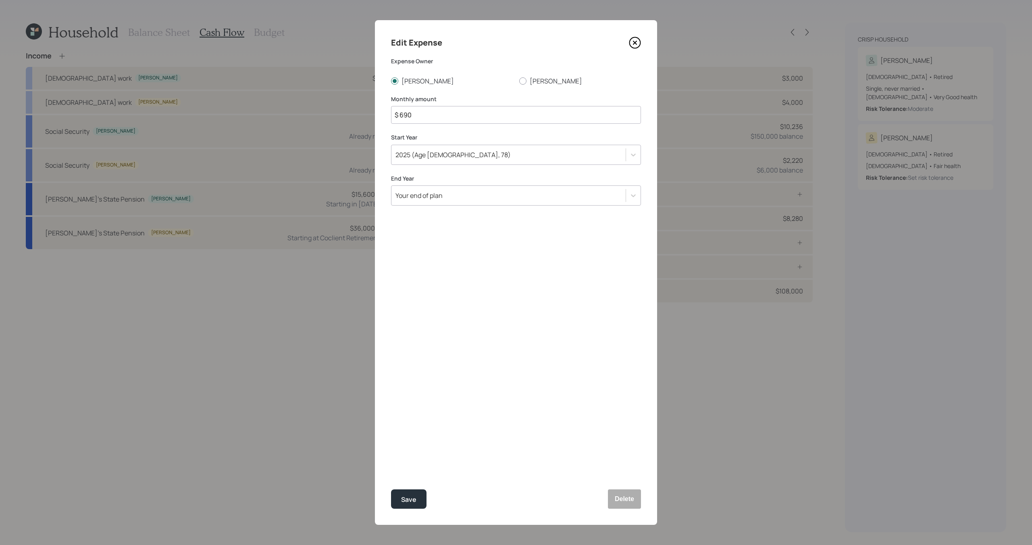
click at [636, 43] on icon at bounding box center [635, 43] width 12 height 12
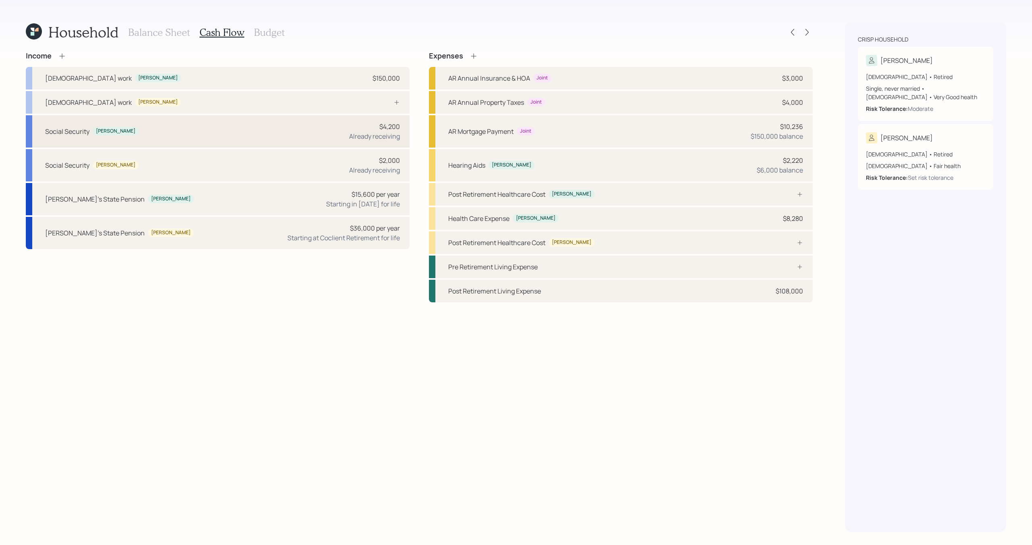
click at [290, 127] on div "Social Security Suzanne $4,200 Already receiving" at bounding box center [218, 131] width 384 height 32
select select "12"
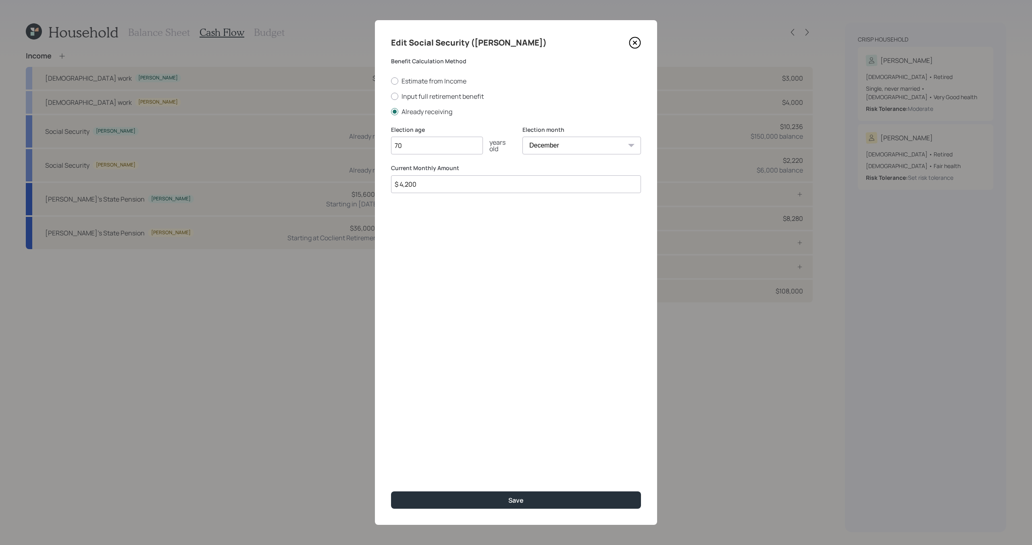
click at [446, 187] on input "$ 4,200" at bounding box center [516, 184] width 250 height 18
type input "$ 3,618"
click at [475, 503] on button "Save" at bounding box center [516, 499] width 250 height 17
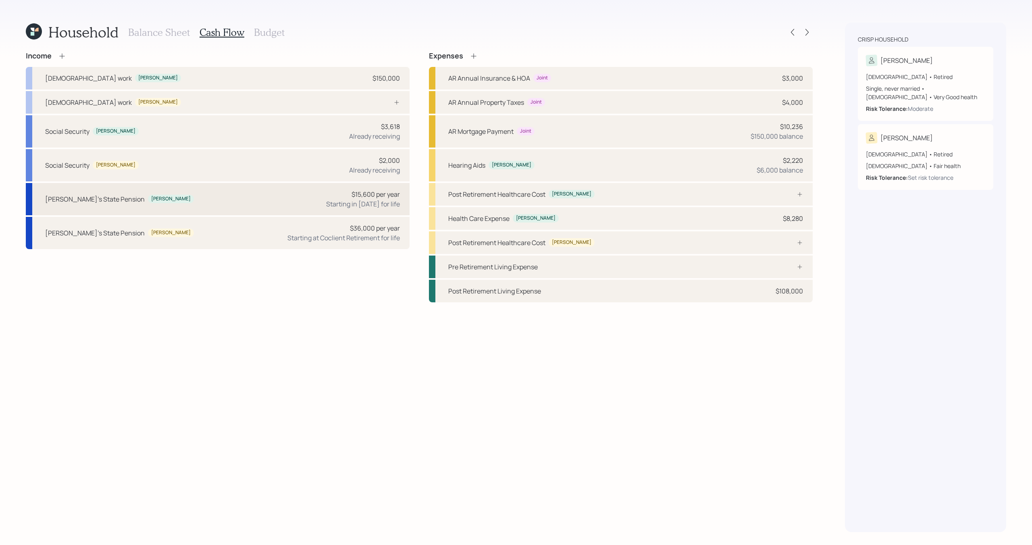
click at [190, 194] on div "Suzanne's State Pension Suzanne $15,600 per year Starting in 2024 for life" at bounding box center [218, 199] width 384 height 32
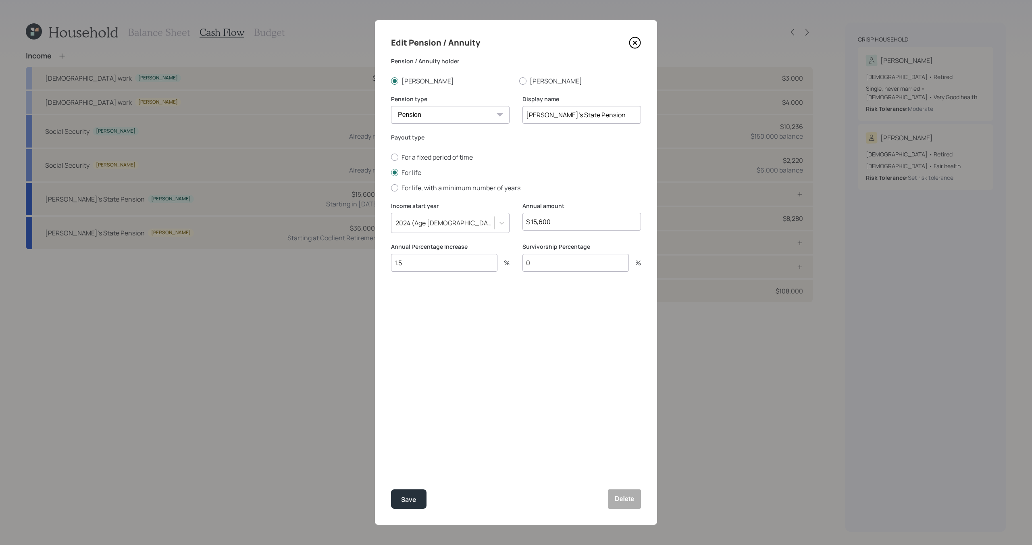
click at [560, 222] on input "$ 15,600" at bounding box center [581, 222] width 118 height 18
type input "$ 15,336"
click at [419, 499] on button "Save" at bounding box center [408, 498] width 35 height 19
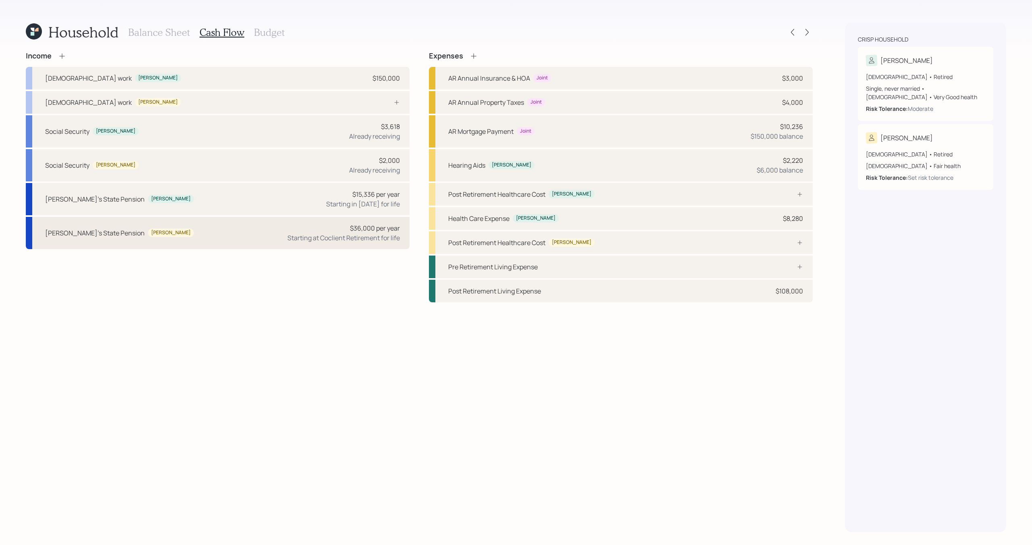
click at [196, 241] on div "Jim's State Pension Jim $36,000 per year Starting at Coclient Retirement for li…" at bounding box center [218, 233] width 384 height 32
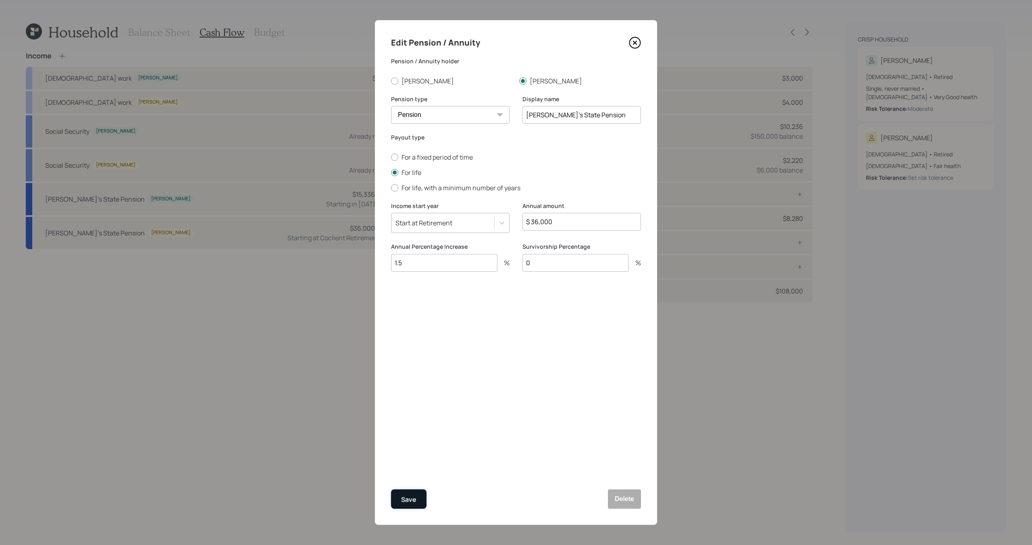
click at [417, 499] on button "Save" at bounding box center [408, 498] width 35 height 19
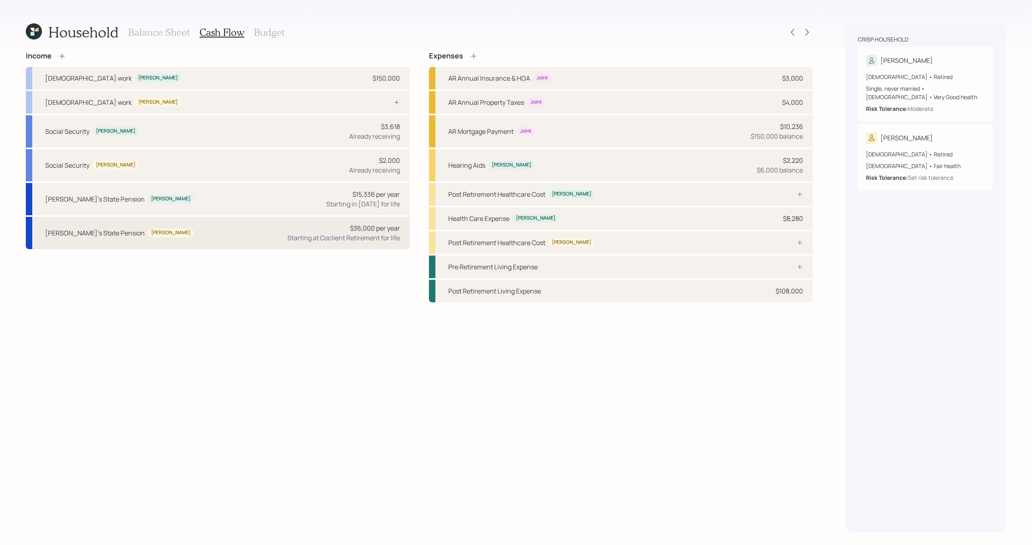
click at [353, 246] on div "Jim's State Pension Jim $36,000 per year Starting at Coclient Retirement for li…" at bounding box center [218, 233] width 384 height 32
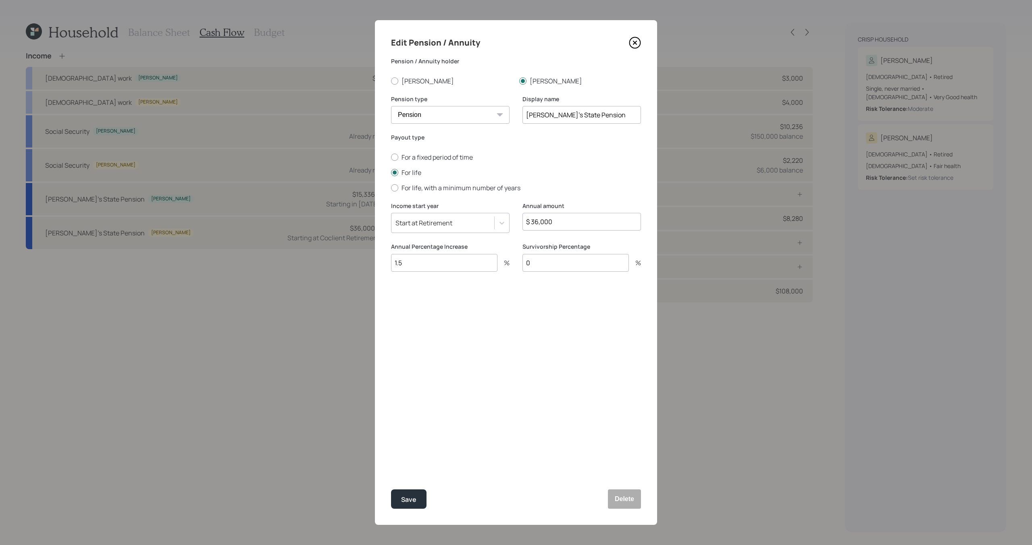
click at [565, 224] on input "$ 36,000" at bounding box center [581, 222] width 118 height 18
type input "$ 46,200"
click at [409, 501] on div "Save" at bounding box center [408, 499] width 15 height 11
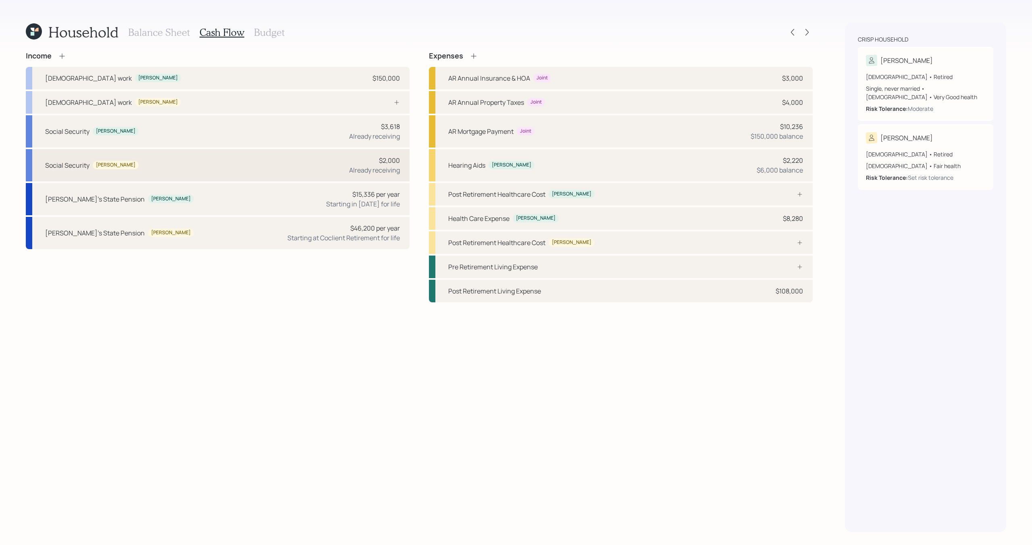
click at [252, 171] on div "Social Security Jim $2,000 Already receiving" at bounding box center [218, 165] width 384 height 32
select select "12"
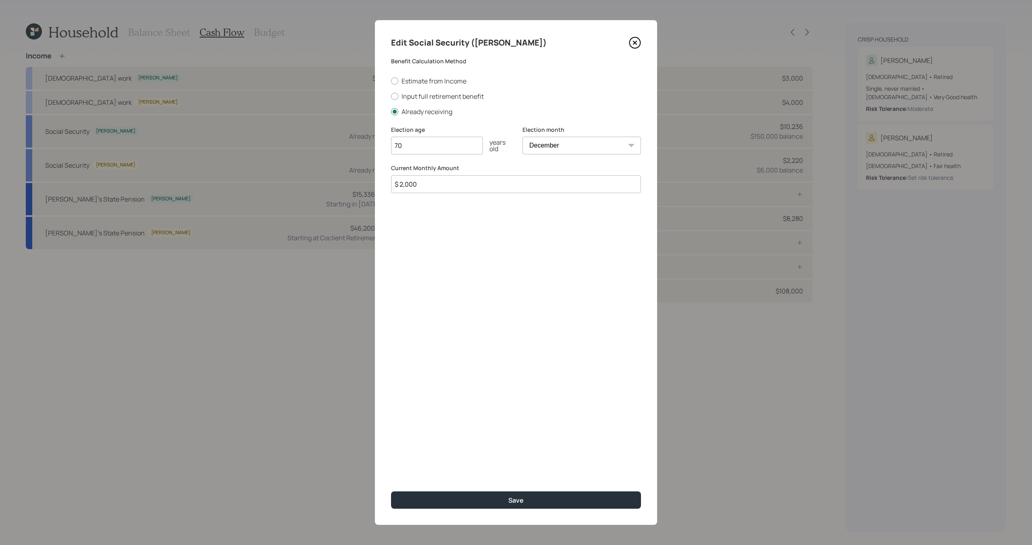
click at [635, 43] on icon at bounding box center [634, 42] width 3 height 3
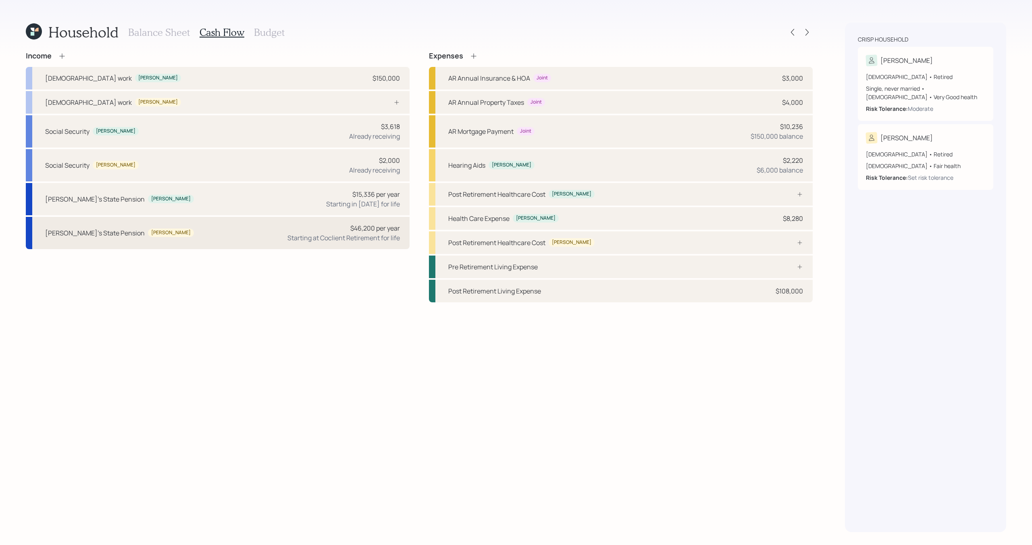
click at [303, 232] on div "$46,200 per year Starting at Coclient Retirement for life" at bounding box center [343, 232] width 112 height 19
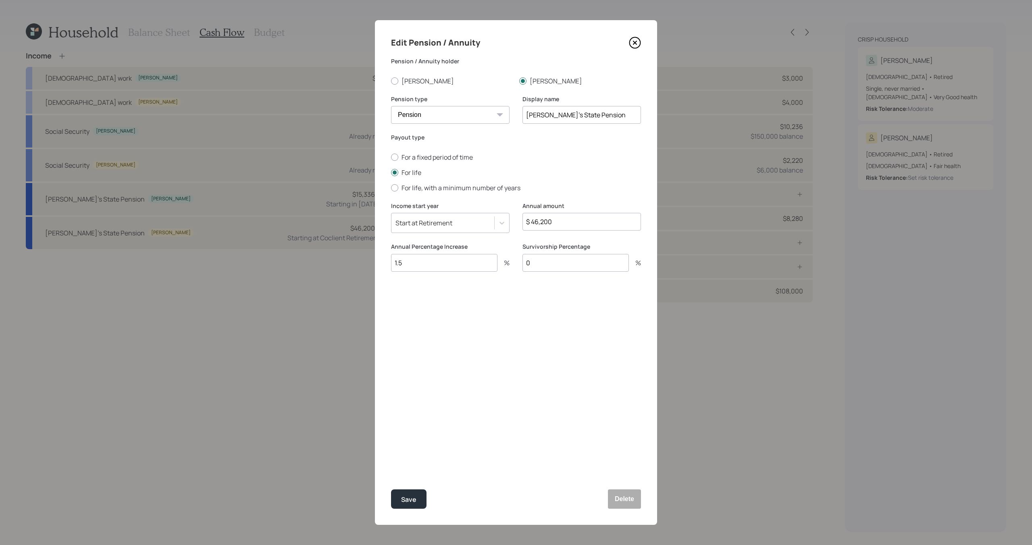
click at [634, 42] on icon at bounding box center [634, 42] width 3 height 3
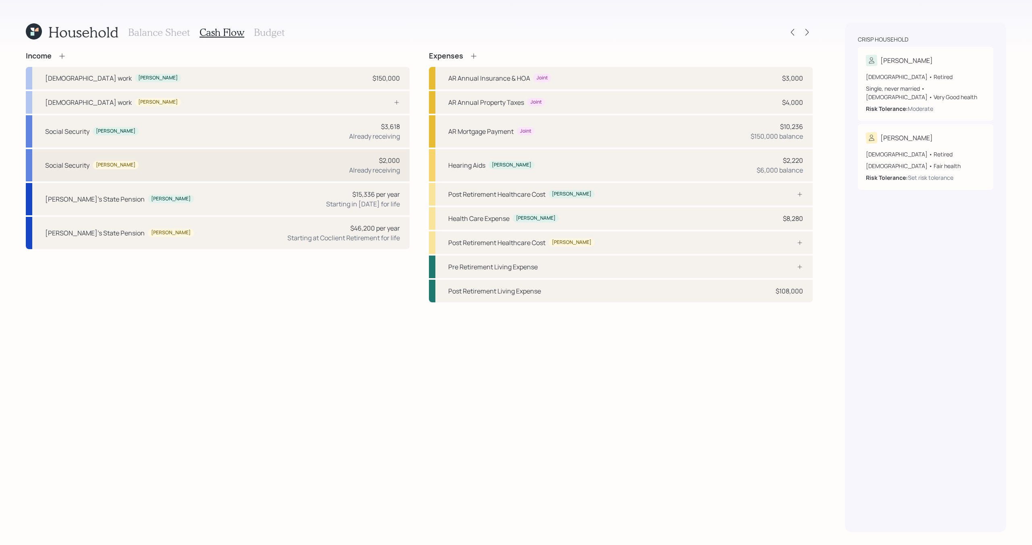
click at [320, 164] on div "Social Security Jim $2,000 Already receiving" at bounding box center [218, 165] width 384 height 32
select select "12"
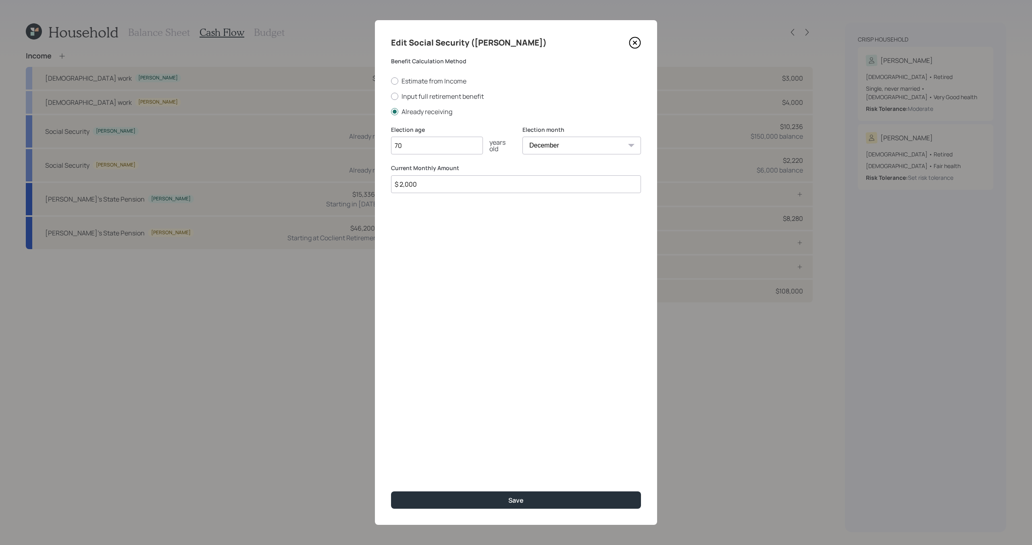
click at [451, 187] on input "$ 2,000" at bounding box center [516, 184] width 250 height 18
type input "$ 1,425"
click at [443, 498] on button "Save" at bounding box center [516, 499] width 250 height 17
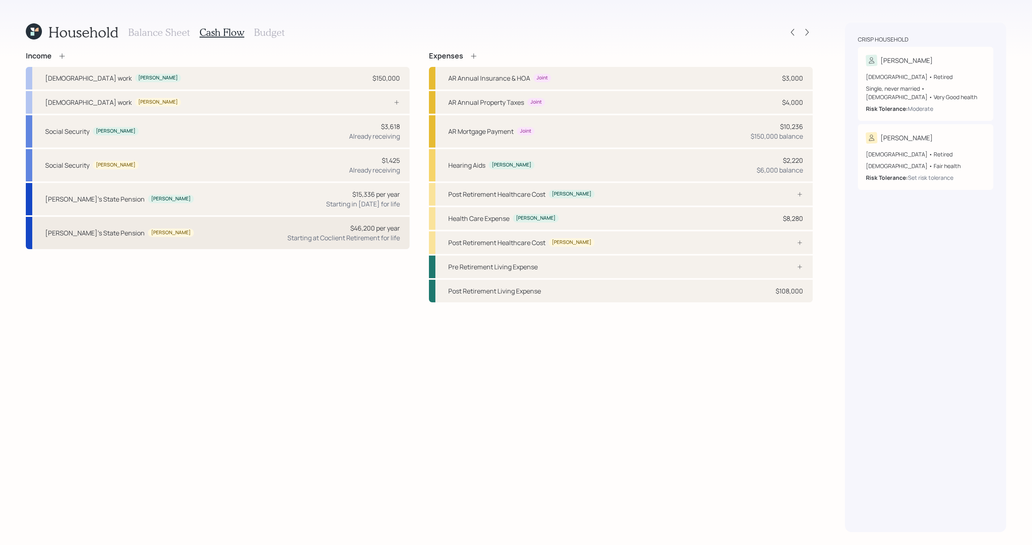
click at [268, 245] on div "Jim's State Pension Jim $46,200 per year Starting at Coclient Retirement for li…" at bounding box center [218, 233] width 384 height 32
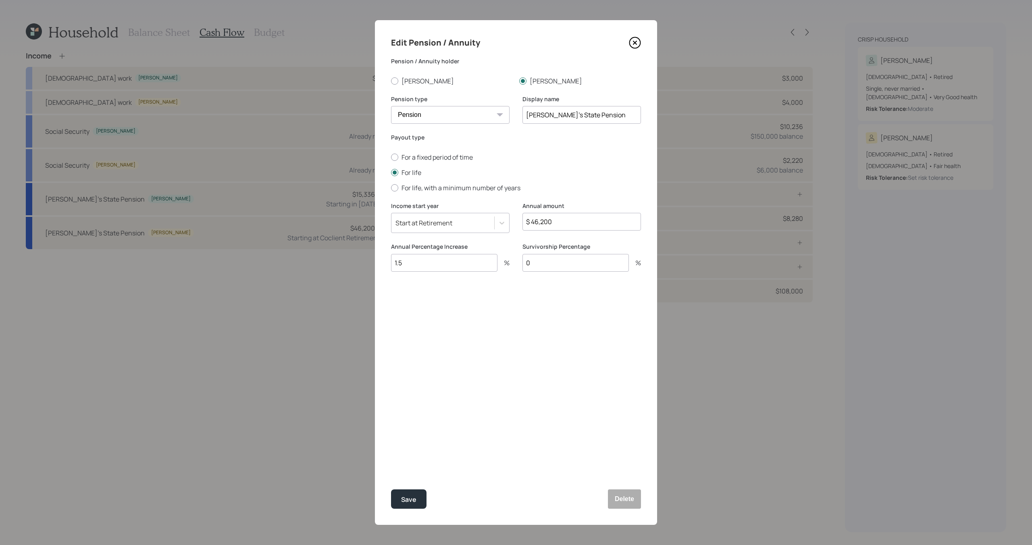
click at [592, 222] on input "$ 46,200" at bounding box center [581, 222] width 118 height 18
type input "$ 27,000"
click at [413, 497] on div "Save" at bounding box center [408, 499] width 15 height 11
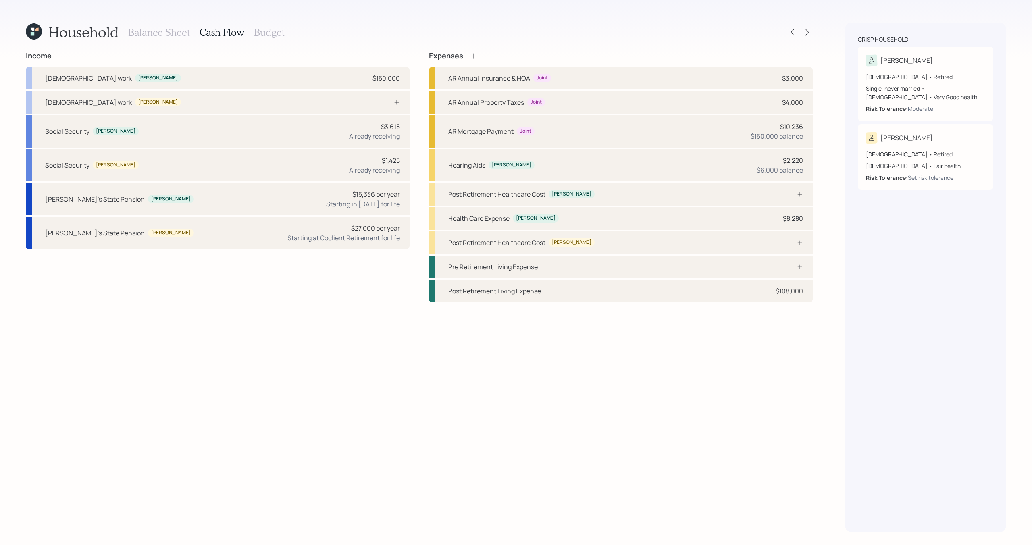
click at [66, 57] on icon at bounding box center [62, 56] width 8 height 8
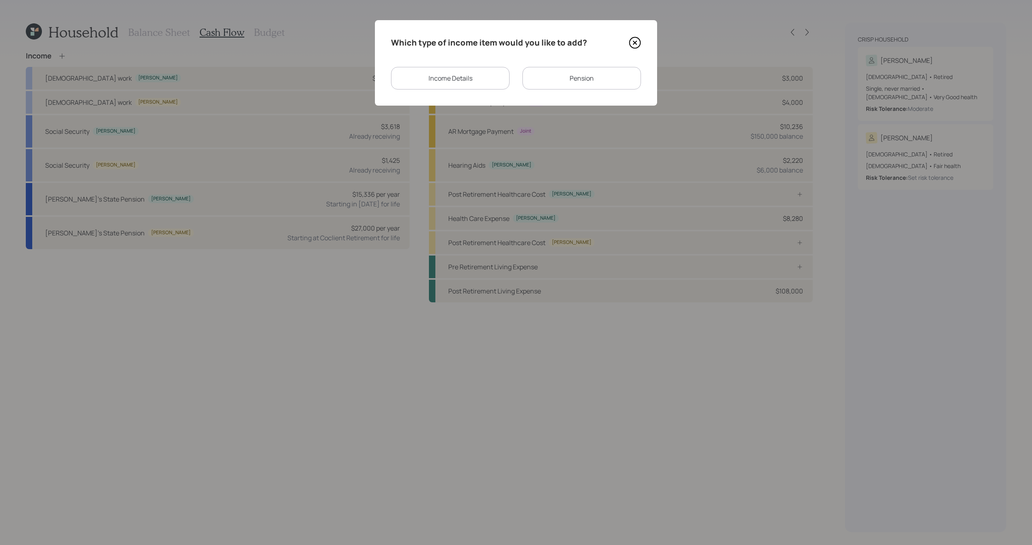
click at [451, 82] on div "Income Details" at bounding box center [450, 78] width 118 height 23
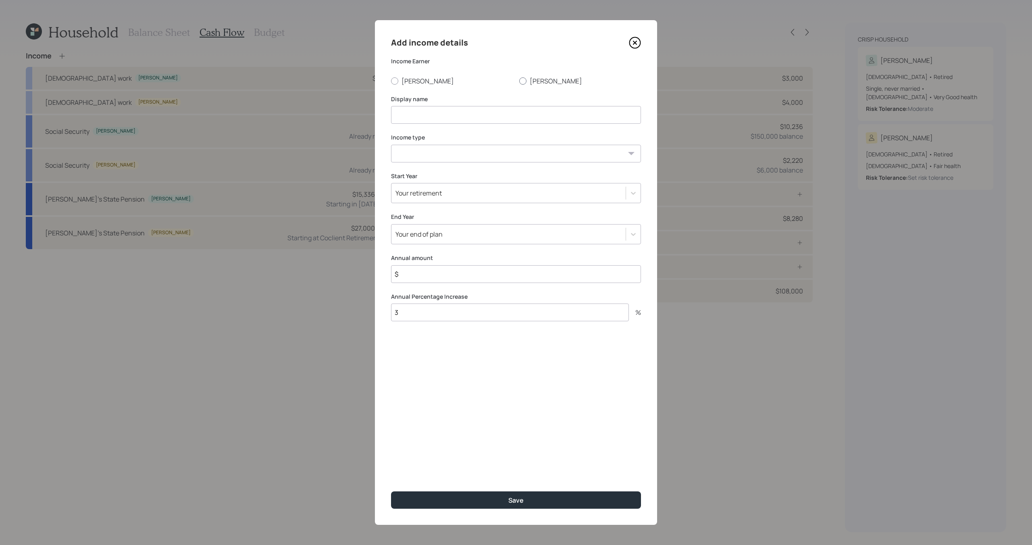
click at [535, 81] on label "[PERSON_NAME]" at bounding box center [580, 81] width 122 height 9
click at [519, 81] on input "[PERSON_NAME]" at bounding box center [519, 81] width 0 height 0
radio input "true"
click at [513, 111] on input at bounding box center [516, 115] width 250 height 18
type input "Jim's VA Benefit"
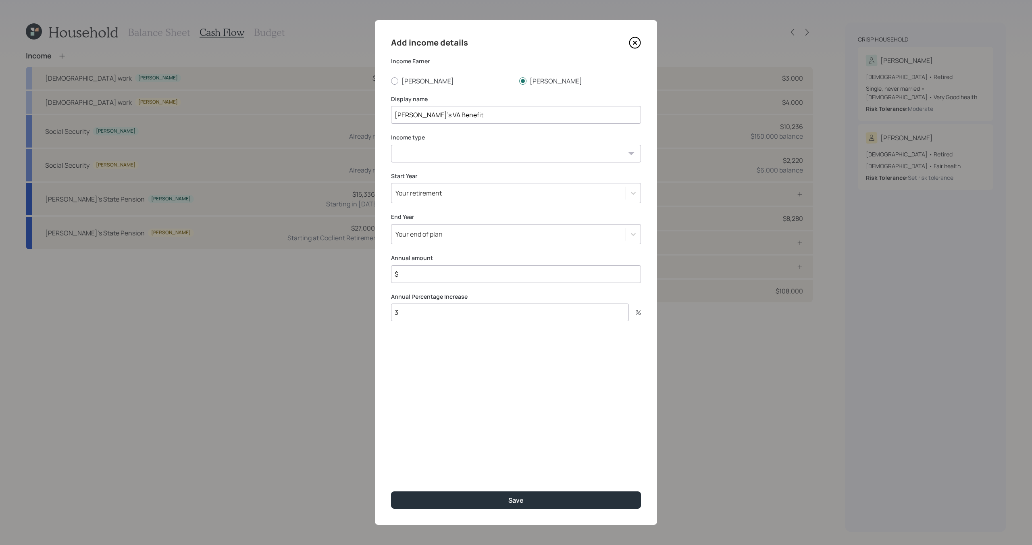
click at [469, 276] on input "$" at bounding box center [516, 274] width 250 height 18
type input "$ 1,500"
click at [476, 197] on div "Your retirement" at bounding box center [508, 193] width 234 height 14
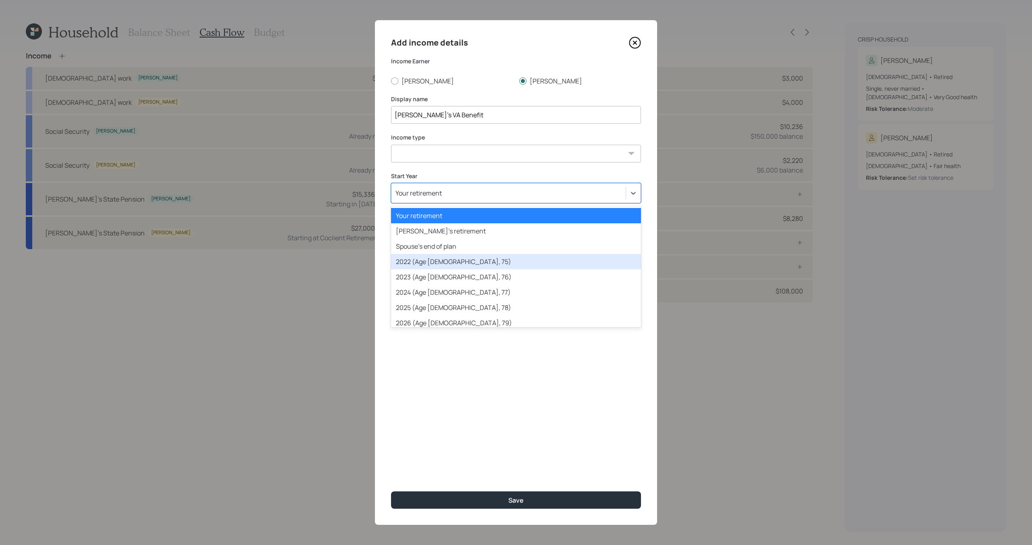
click at [447, 263] on div "2022 (Age 74, 75)" at bounding box center [516, 261] width 250 height 15
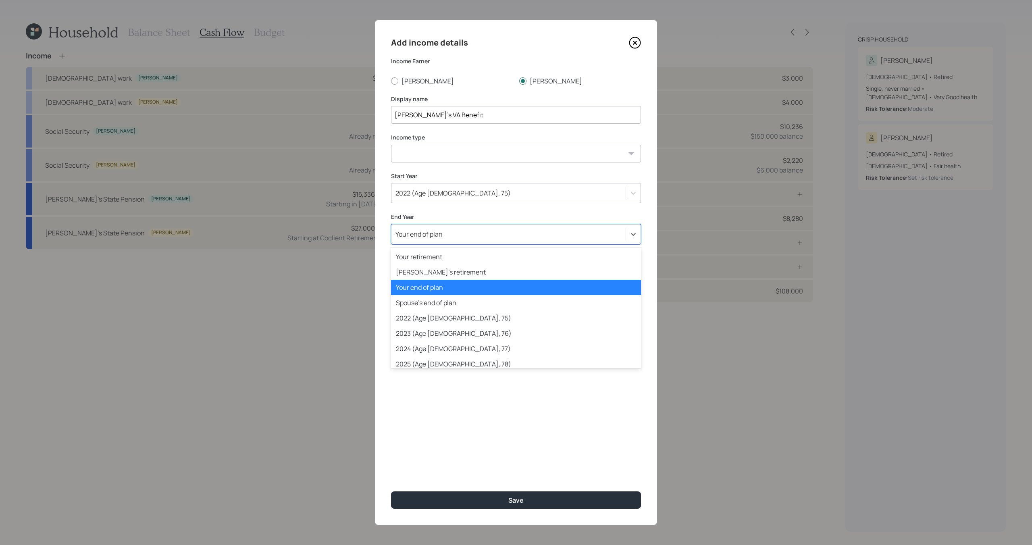
click at [455, 239] on div "Your end of plan" at bounding box center [508, 234] width 234 height 14
click at [451, 270] on div "Spouse's retirement" at bounding box center [516, 271] width 250 height 15
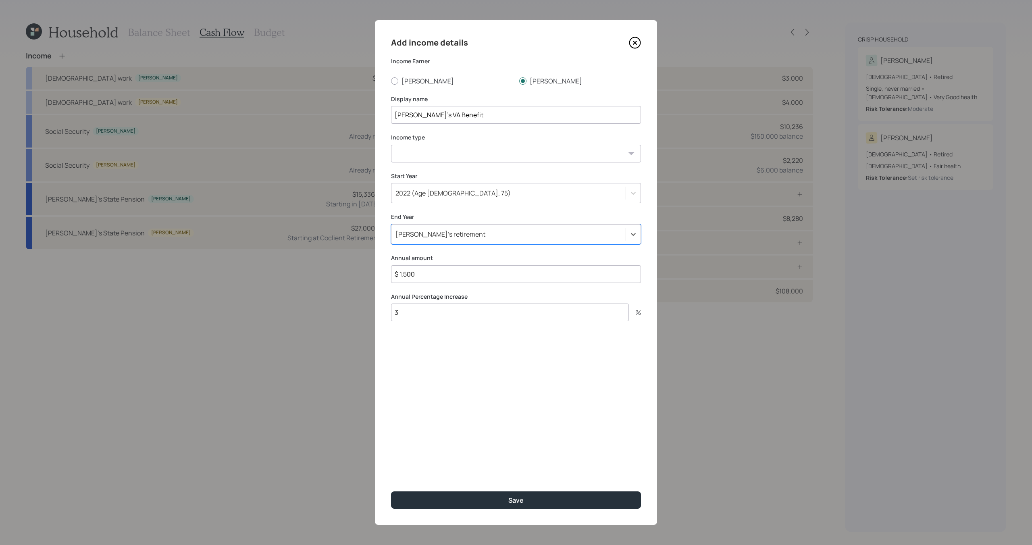
click at [453, 152] on select "Full-time work Part-time work Self employment Other" at bounding box center [516, 154] width 250 height 18
select select "other"
click at [391, 145] on select "Full-time work Part-time work Self employment Other" at bounding box center [516, 154] width 250 height 18
click at [445, 192] on select "Tax-free Earned Self Employment Alimony Royalties Pension / Annuity Interest Di…" at bounding box center [516, 192] width 250 height 18
select select "tax_free"
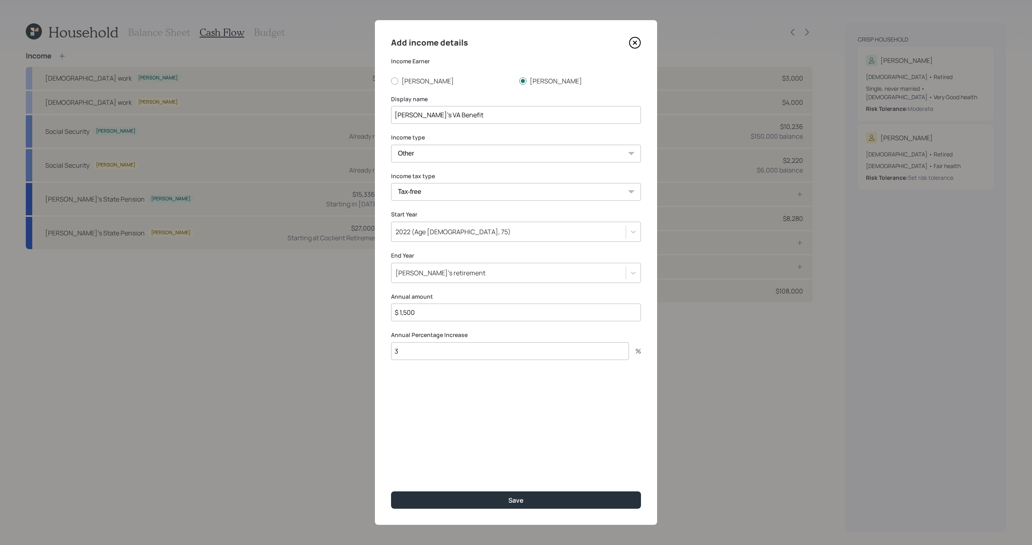
click at [391, 183] on select "Tax-free Earned Self Employment Alimony Royalties Pension / Annuity Interest Di…" at bounding box center [516, 192] width 250 height 18
click at [456, 499] on button "Save" at bounding box center [516, 499] width 250 height 17
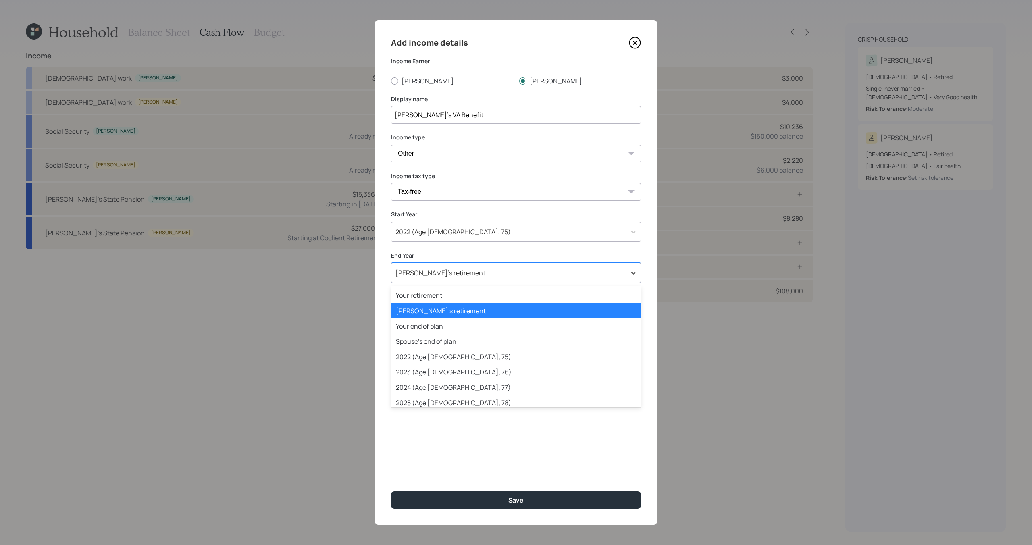
click at [454, 281] on div "Spouse's retirement" at bounding box center [516, 273] width 250 height 20
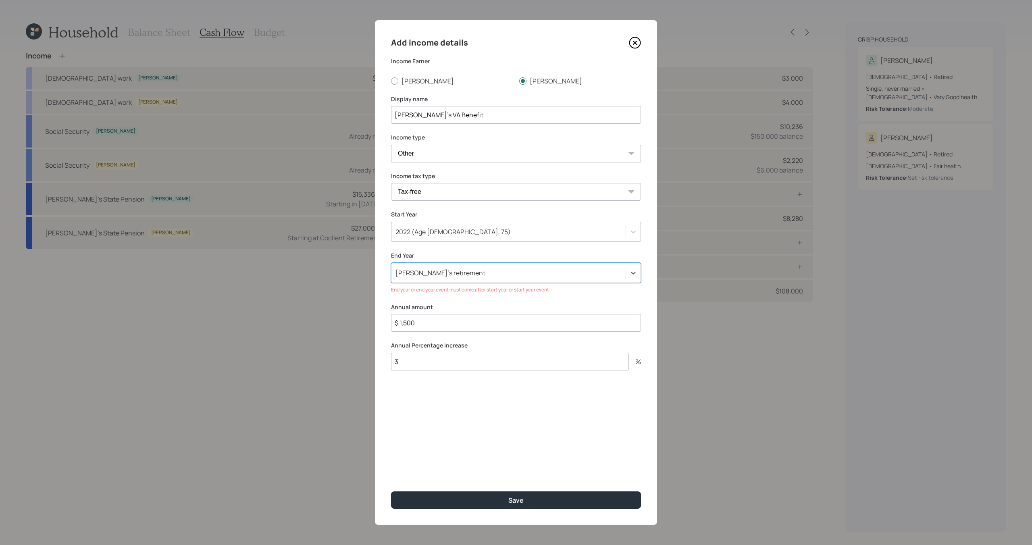
click at [454, 281] on div "Spouse's retirement" at bounding box center [516, 273] width 250 height 20
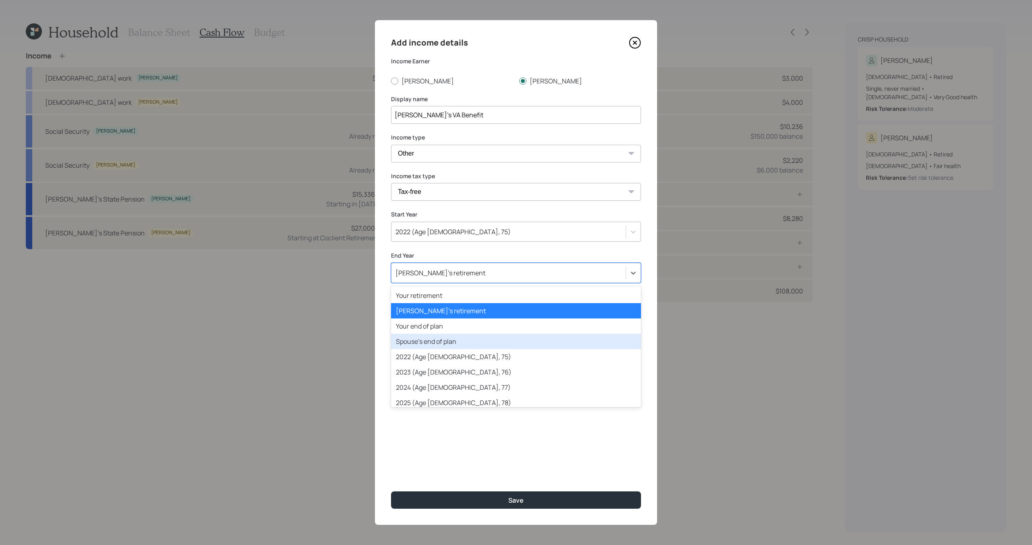
click at [447, 339] on div "Spouse's end of plan" at bounding box center [516, 341] width 250 height 15
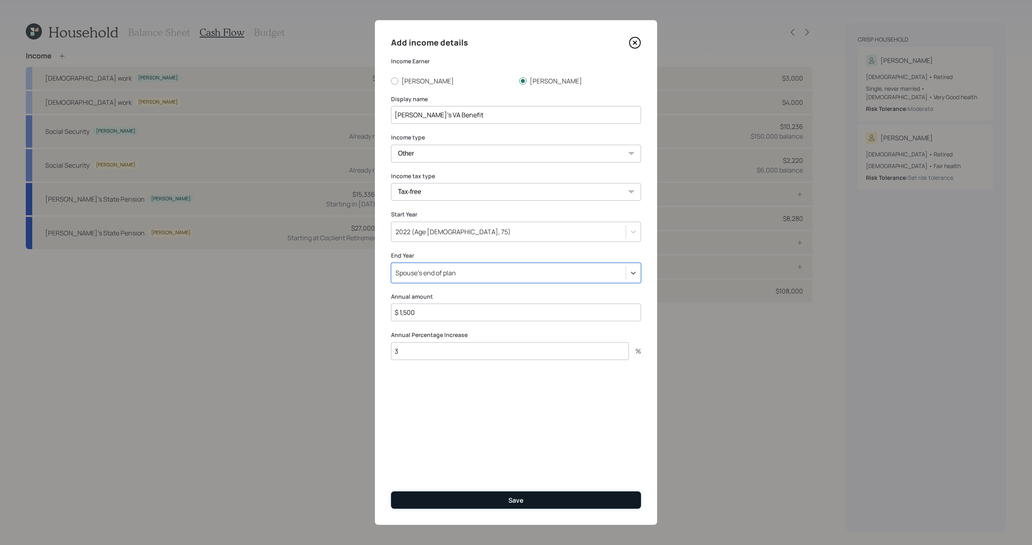
click at [461, 502] on button "Save" at bounding box center [516, 499] width 250 height 17
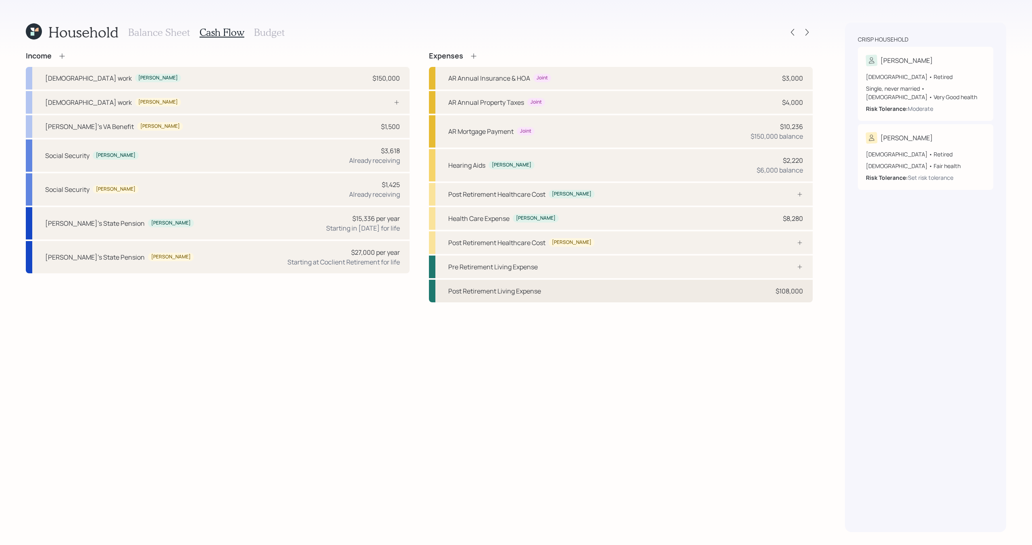
click at [579, 293] on div "Post Retirement Living Expense $108,000" at bounding box center [621, 291] width 384 height 23
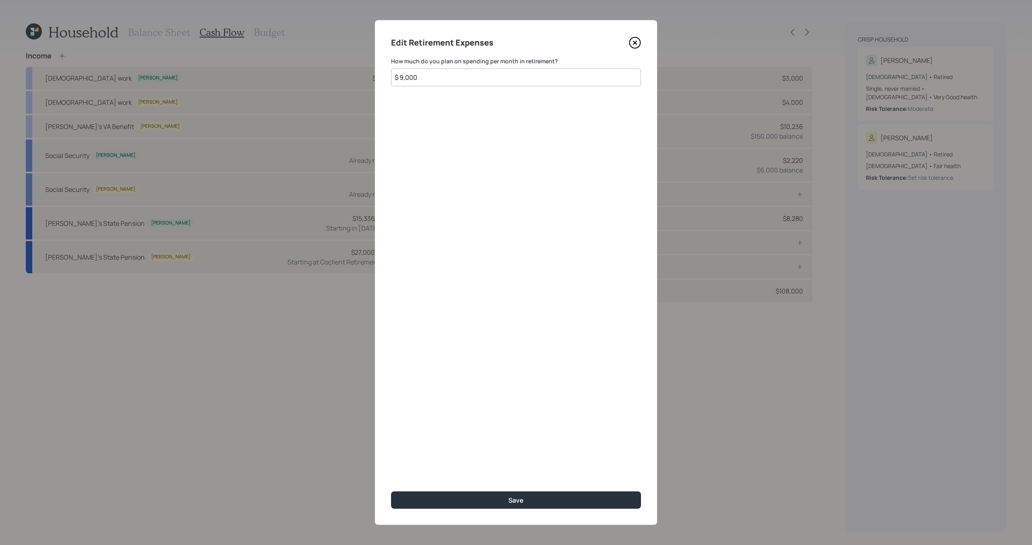
click at [477, 83] on input "$ 9,000" at bounding box center [516, 78] width 250 height 18
type input "$"
click at [637, 40] on icon at bounding box center [635, 43] width 12 height 12
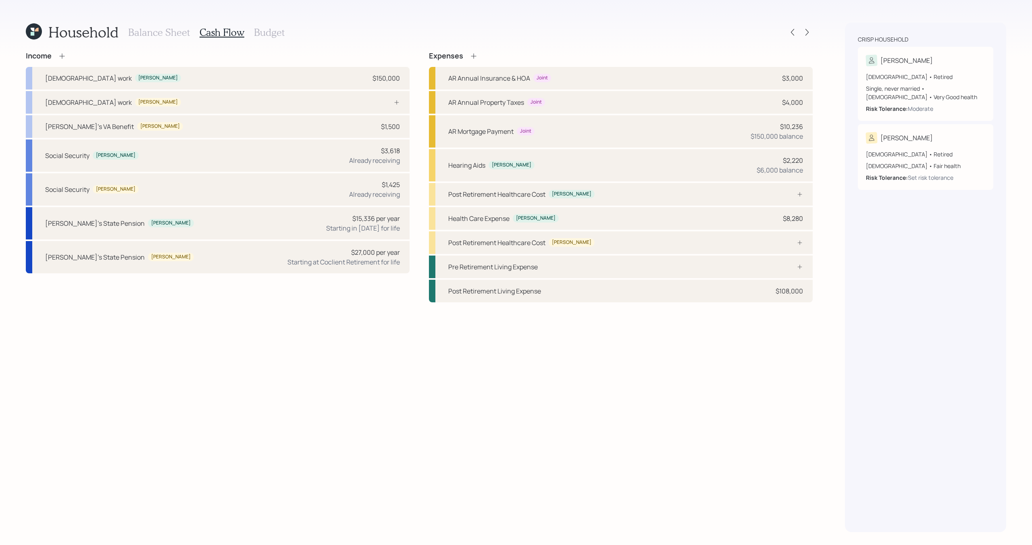
click at [259, 33] on h3 "Budget" at bounding box center [269, 33] width 31 height 12
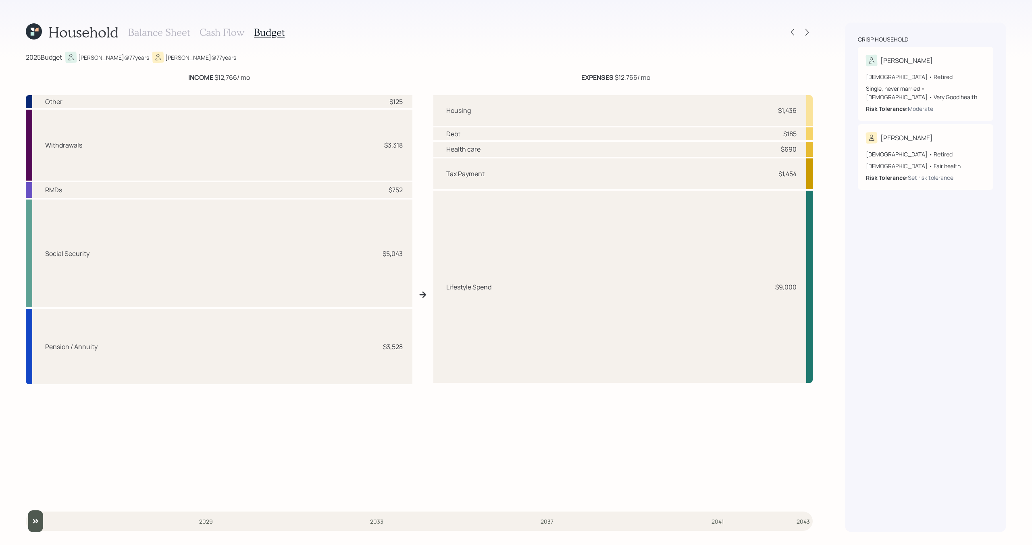
click at [227, 28] on h3 "Cash Flow" at bounding box center [222, 33] width 45 height 12
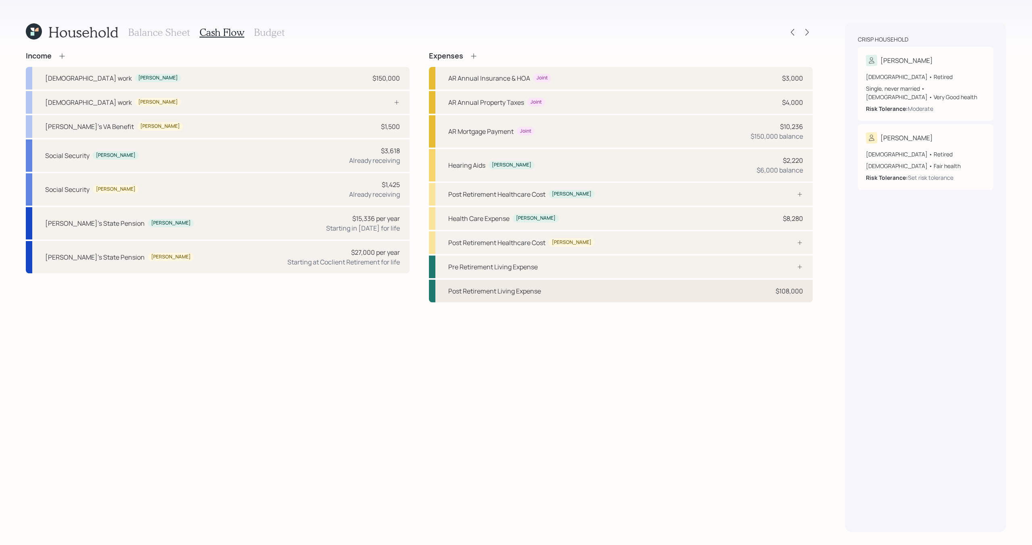
click at [746, 292] on div "Post Retirement Living Expense $108,000" at bounding box center [621, 291] width 384 height 23
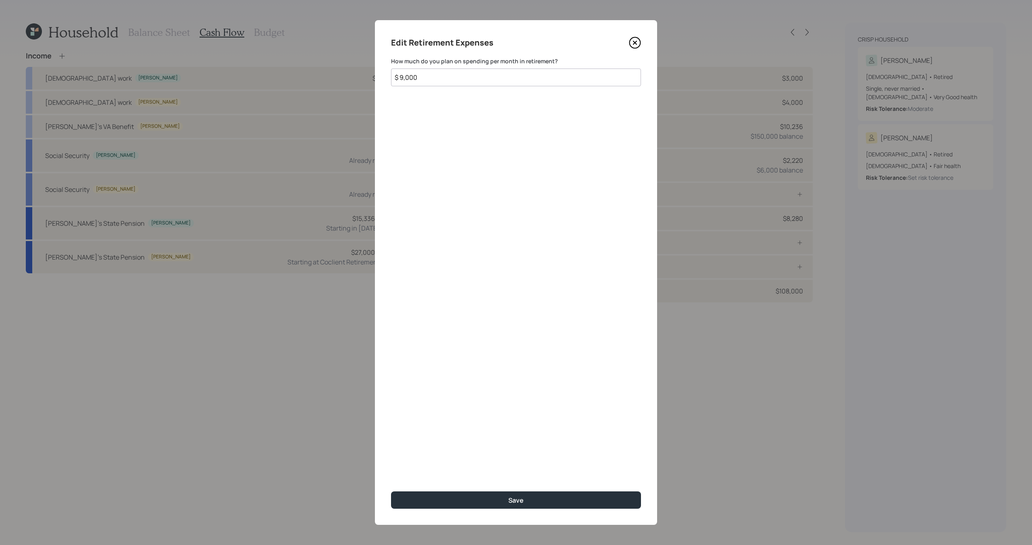
click at [444, 77] on input "$ 9,000" at bounding box center [516, 78] width 250 height 18
type input "$ 2,200"
click at [544, 501] on button "Save" at bounding box center [516, 499] width 250 height 17
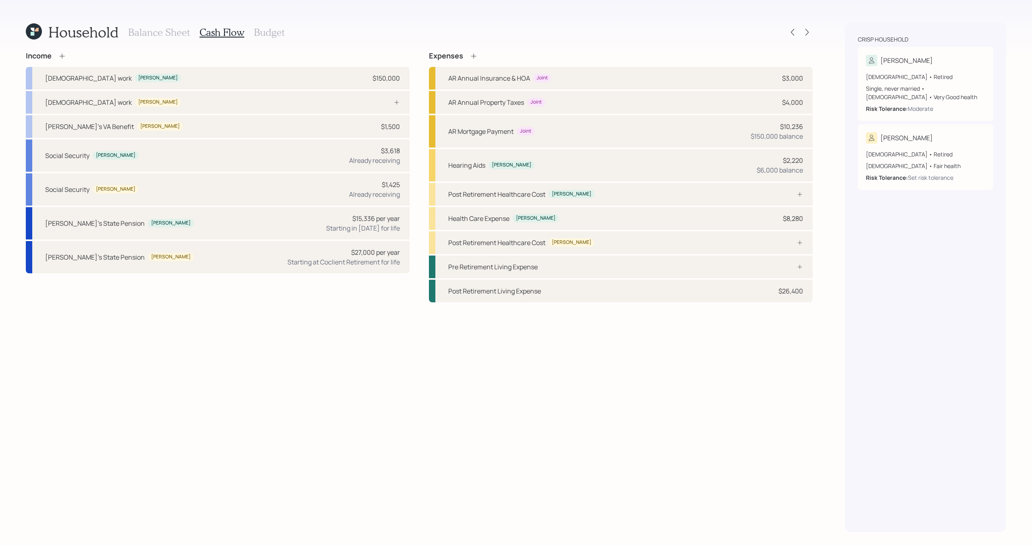
click at [273, 35] on h3 "Budget" at bounding box center [269, 33] width 31 height 12
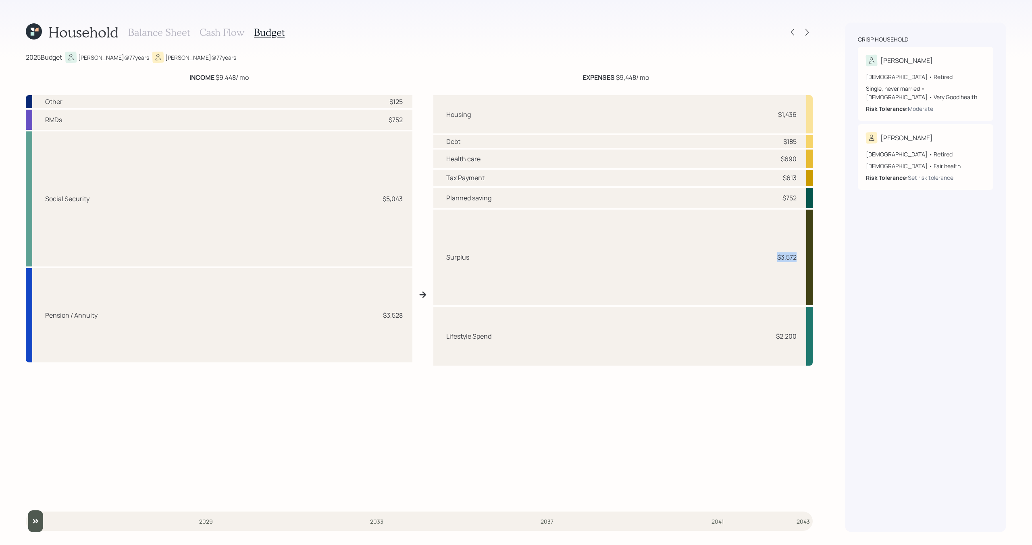
drag, startPoint x: 799, startPoint y: 258, endPoint x: 770, endPoint y: 256, distance: 29.5
click at [770, 256] on div "Surplus $3,572" at bounding box center [622, 258] width 379 height 96
click at [770, 255] on div "Surplus $3,572" at bounding box center [622, 258] width 379 height 96
drag, startPoint x: 772, startPoint y: 258, endPoint x: 803, endPoint y: 258, distance: 30.6
click at [803, 258] on div "Surplus $3,572" at bounding box center [622, 258] width 379 height 96
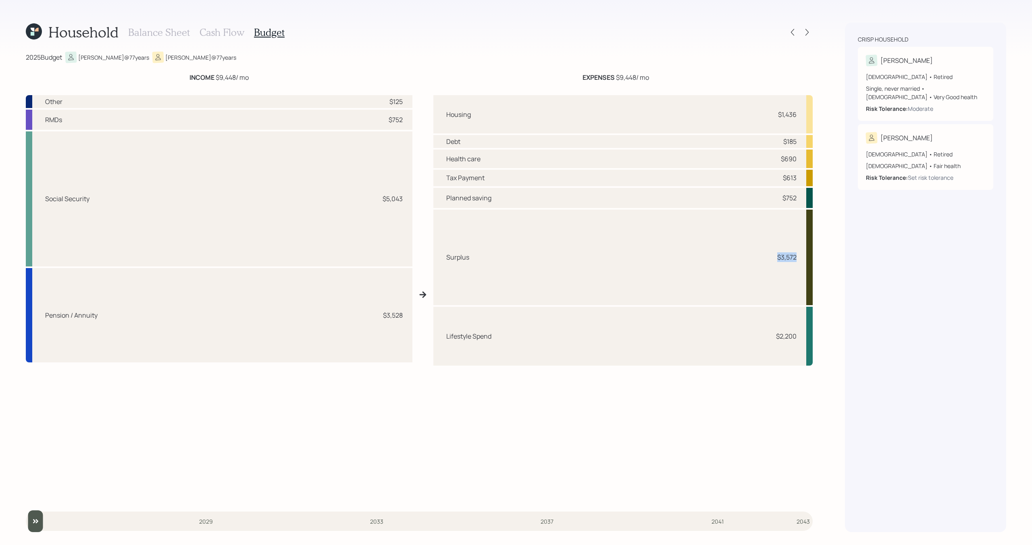
click at [769, 270] on div "Surplus $3,572" at bounding box center [622, 258] width 379 height 96
click at [225, 29] on h3 "Cash Flow" at bounding box center [222, 33] width 45 height 12
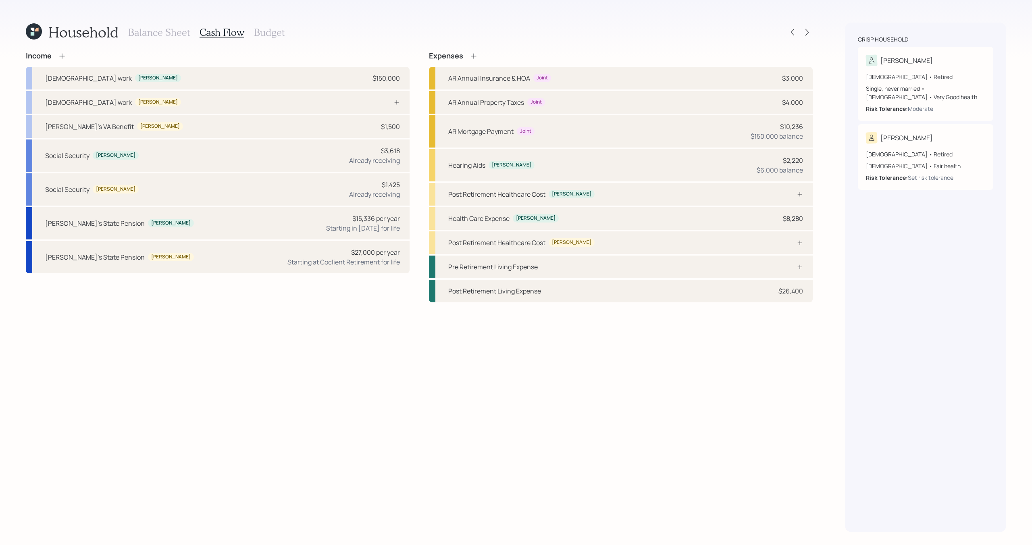
click at [257, 35] on h3 "Budget" at bounding box center [269, 33] width 31 height 12
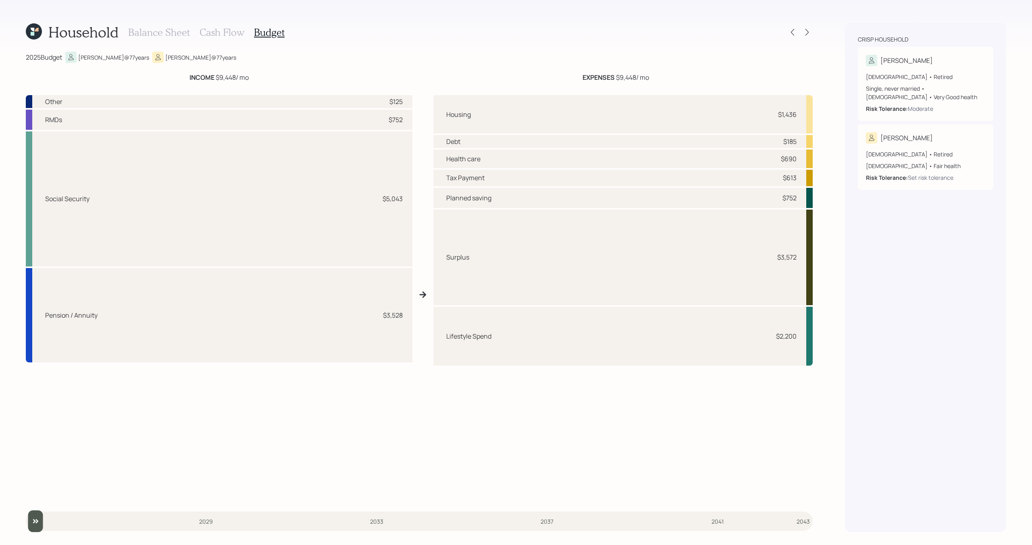
click at [226, 37] on h3 "Cash Flow" at bounding box center [222, 33] width 45 height 12
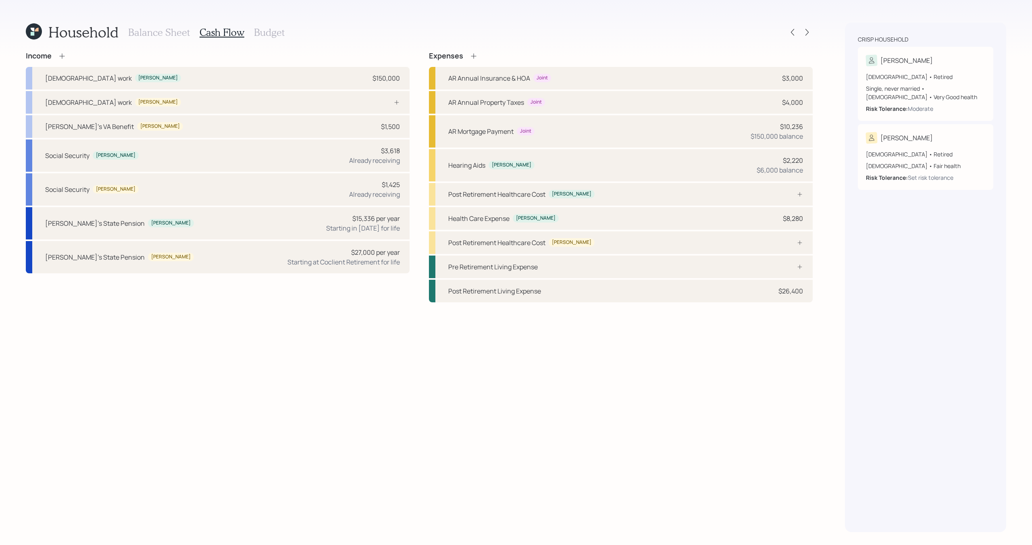
click at [181, 34] on h3 "Balance Sheet" at bounding box center [159, 33] width 62 height 12
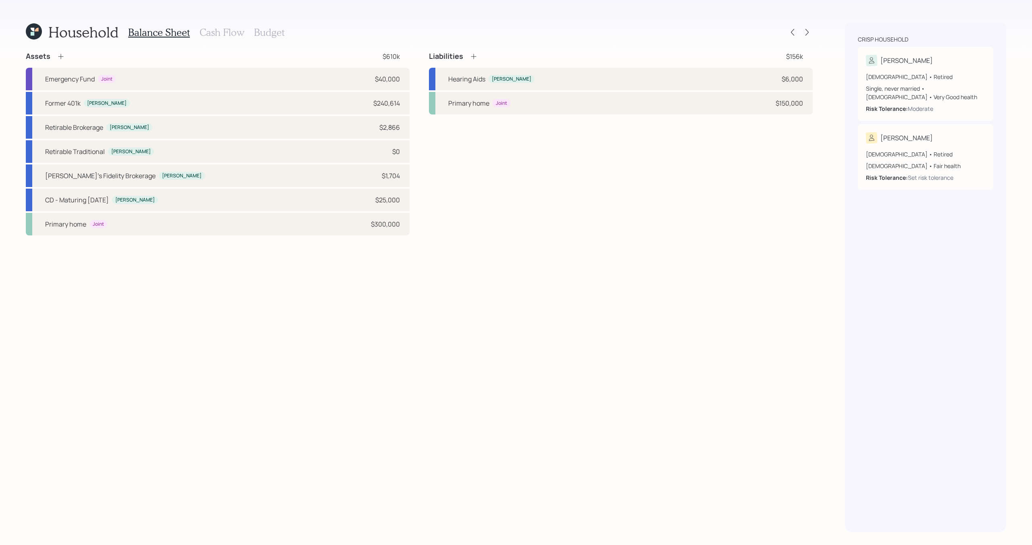
click at [277, 32] on h3 "Budget" at bounding box center [269, 33] width 31 height 12
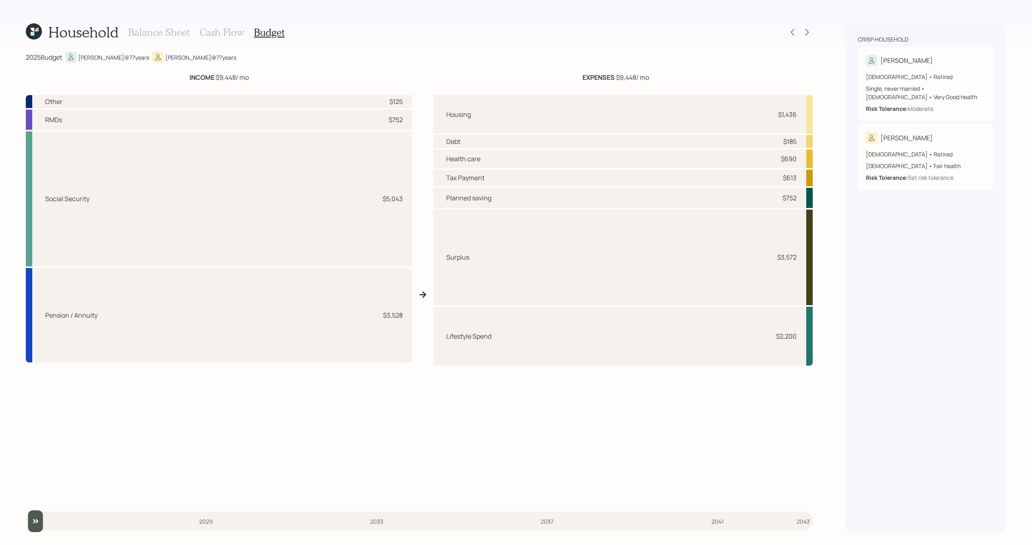
click at [229, 32] on h3 "Cash Flow" at bounding box center [222, 33] width 45 height 12
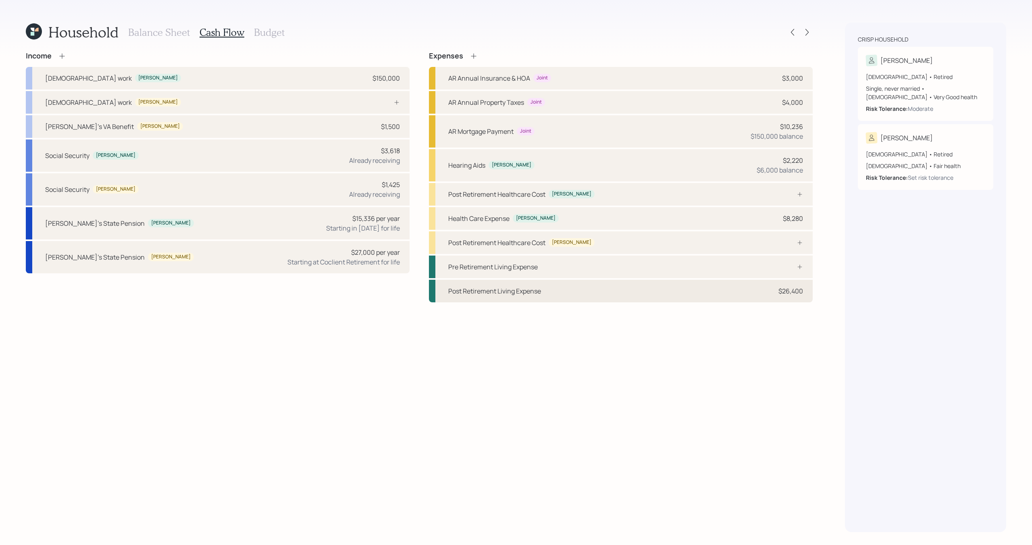
click at [603, 294] on div "Post Retirement Living Expense $26,400" at bounding box center [621, 291] width 384 height 23
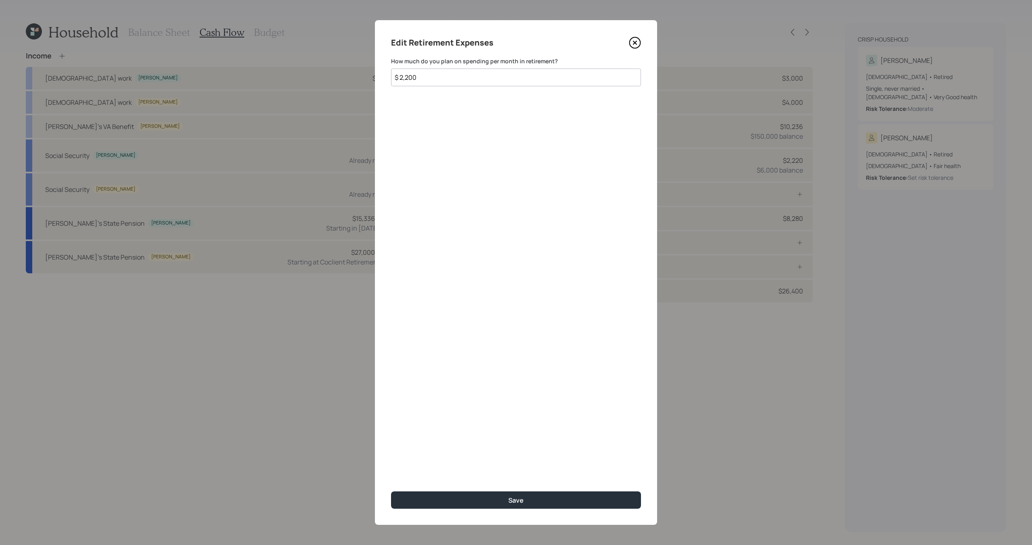
click at [479, 79] on input "$ 2,200" at bounding box center [516, 78] width 250 height 18
type input "$ 3,700"
click at [541, 499] on button "Save" at bounding box center [516, 499] width 250 height 17
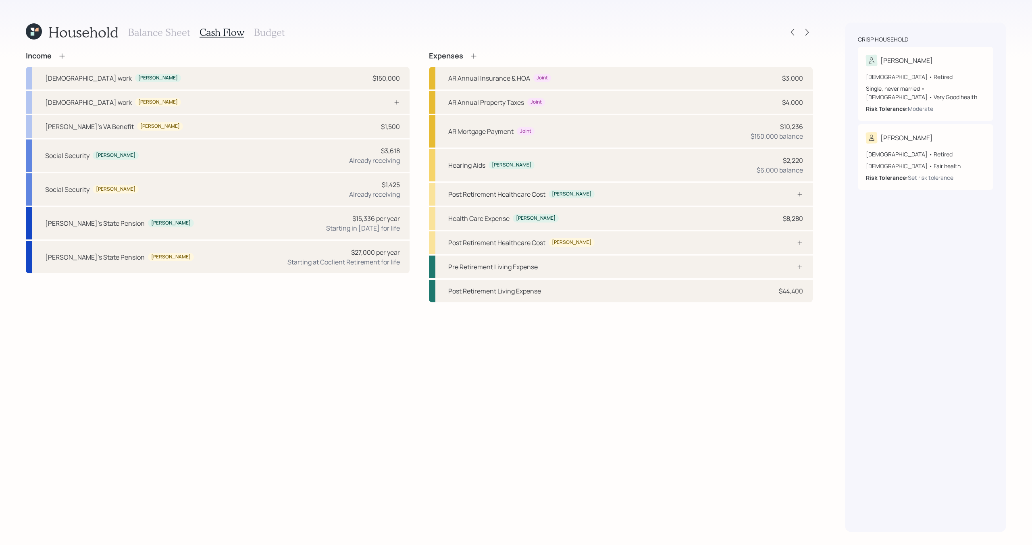
click at [158, 31] on h3 "Balance Sheet" at bounding box center [159, 33] width 62 height 12
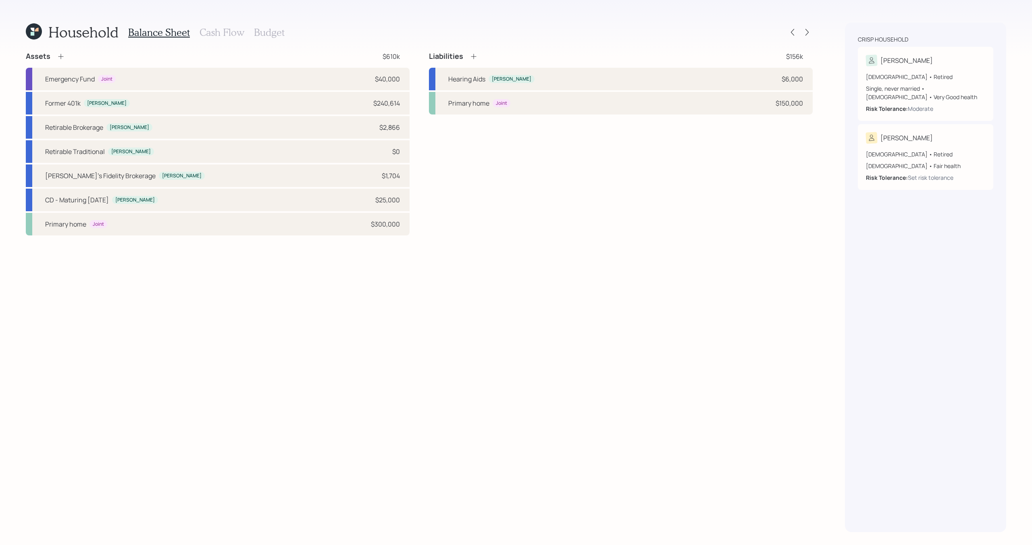
click at [226, 34] on h3 "Cash Flow" at bounding box center [222, 33] width 45 height 12
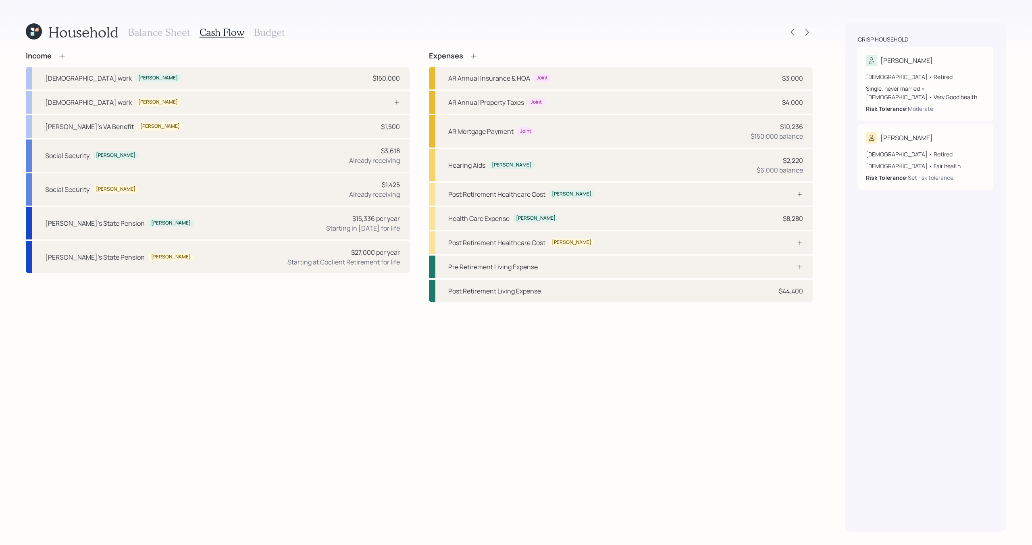
click at [260, 33] on h3 "Budget" at bounding box center [269, 33] width 31 height 12
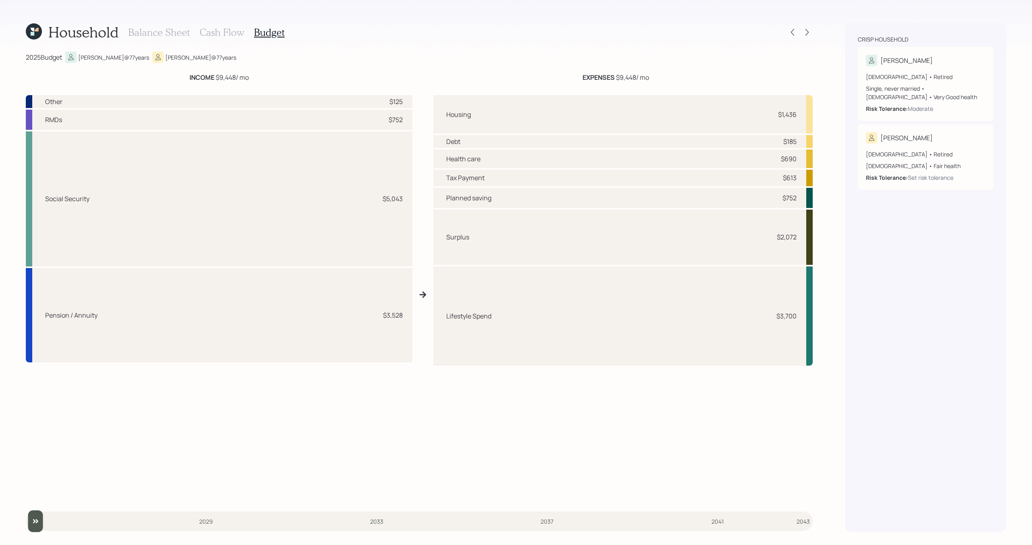
click at [806, 39] on div "Household Balance Sheet Cash Flow Budget" at bounding box center [419, 32] width 787 height 19
click at [807, 34] on icon at bounding box center [807, 32] width 8 height 8
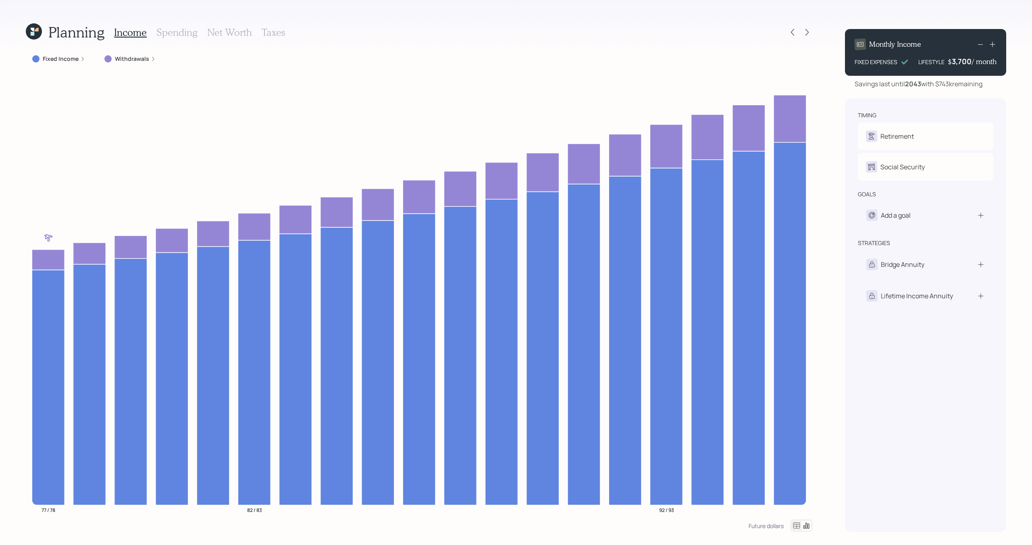
click at [129, 60] on label "Withdrawals" at bounding box center [132, 59] width 34 height 8
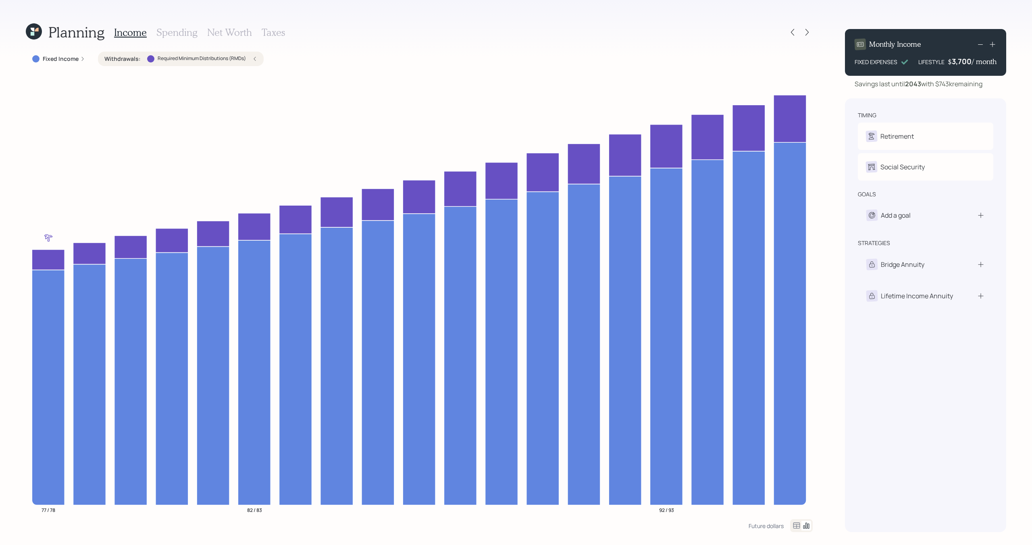
click at [212, 62] on div "Required Minimum Distributions (RMDs)" at bounding box center [196, 58] width 99 height 7
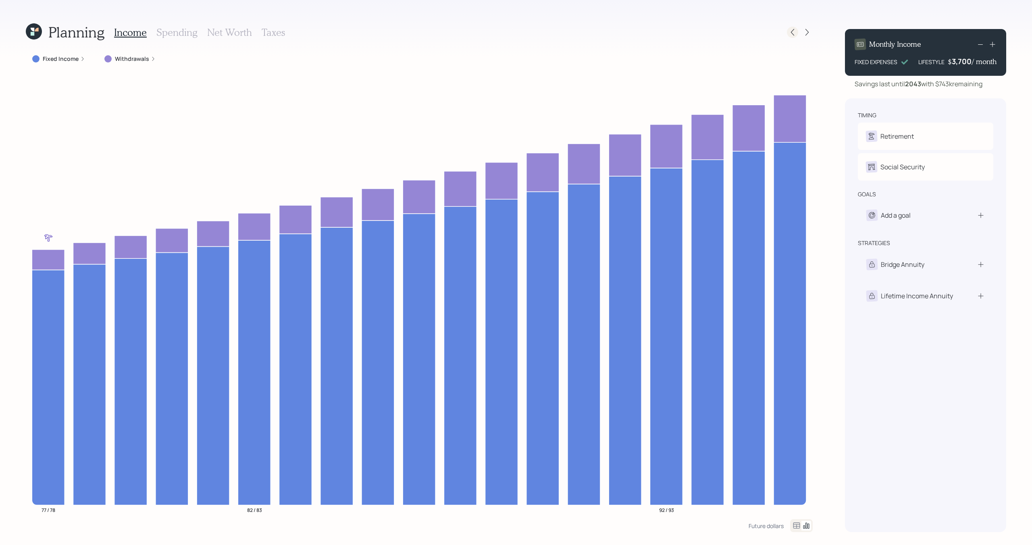
click at [795, 36] on icon at bounding box center [792, 32] width 8 height 8
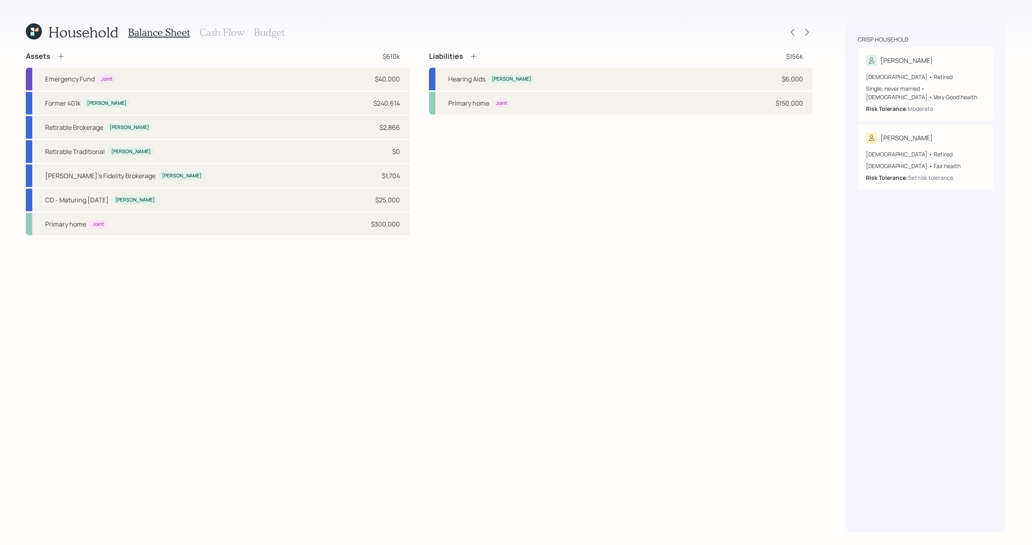
click at [222, 30] on h3 "Cash Flow" at bounding box center [222, 33] width 45 height 12
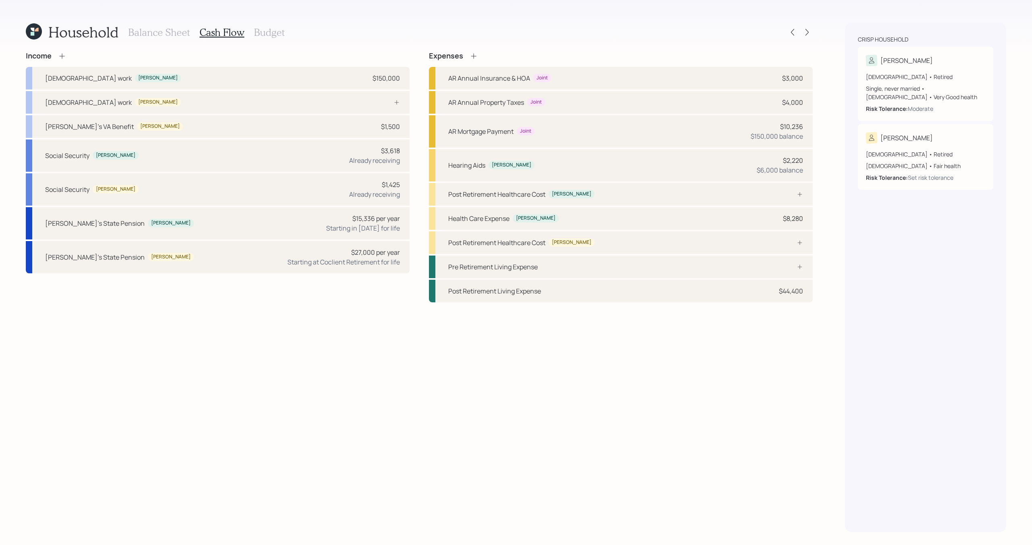
click at [276, 32] on h3 "Budget" at bounding box center [269, 33] width 31 height 12
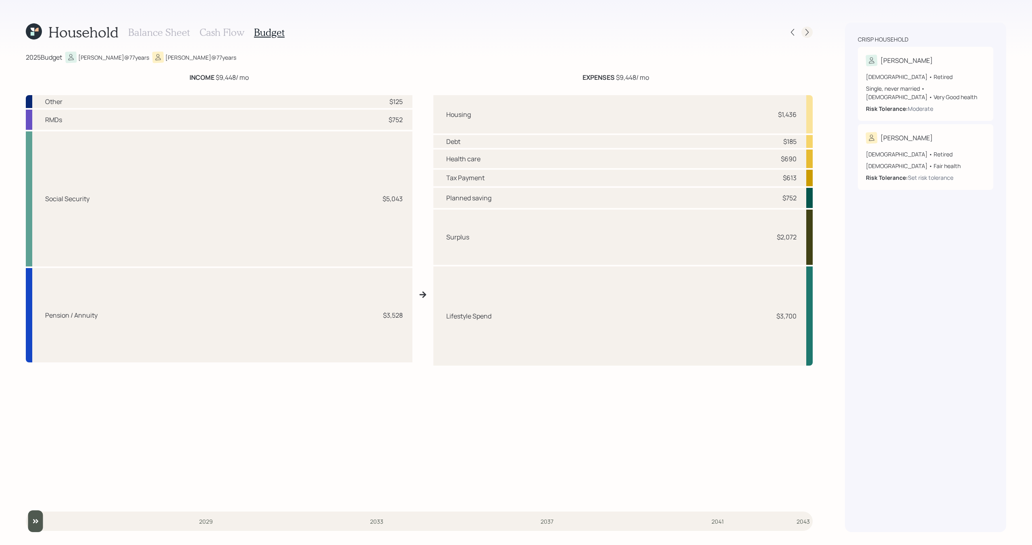
click at [805, 31] on icon at bounding box center [807, 32] width 8 height 8
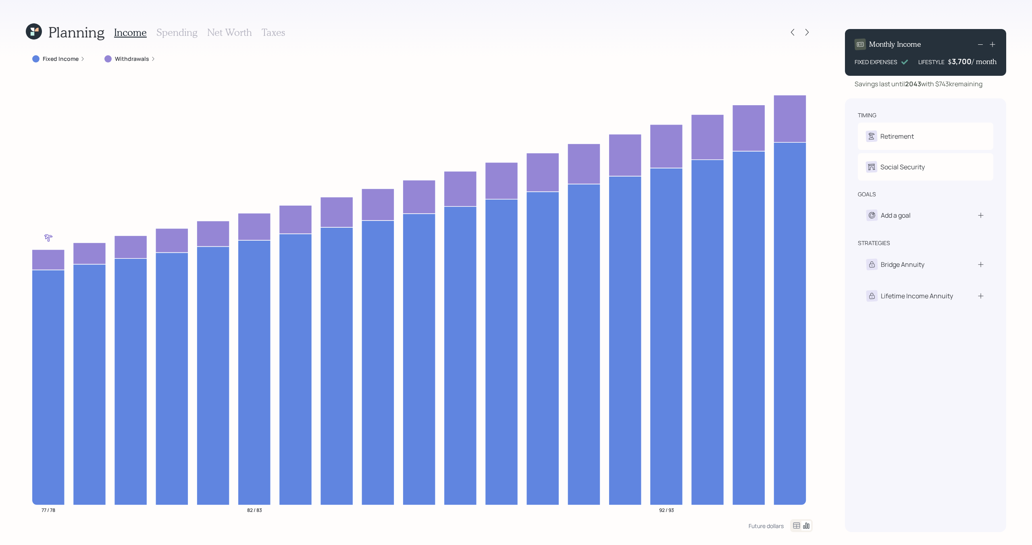
click at [189, 33] on h3 "Spending" at bounding box center [176, 33] width 41 height 12
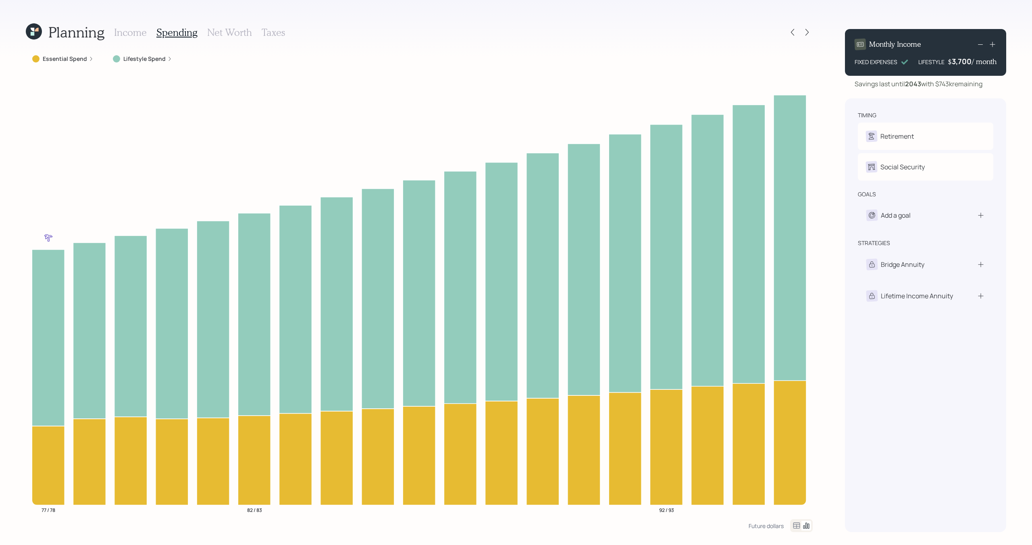
click at [136, 34] on h3 "Income" at bounding box center [130, 33] width 33 height 12
